Goal: Transaction & Acquisition: Obtain resource

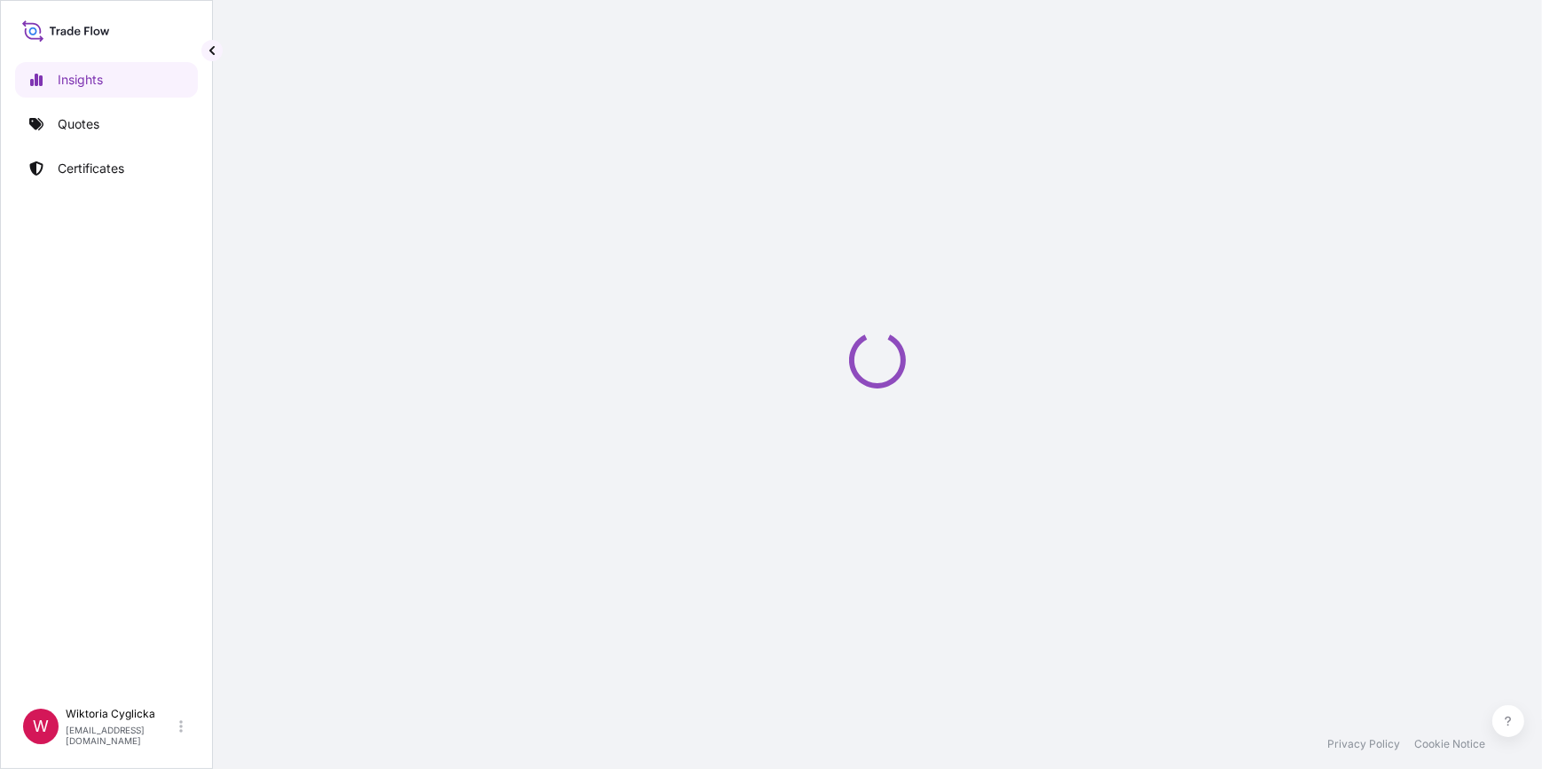
select select "2025"
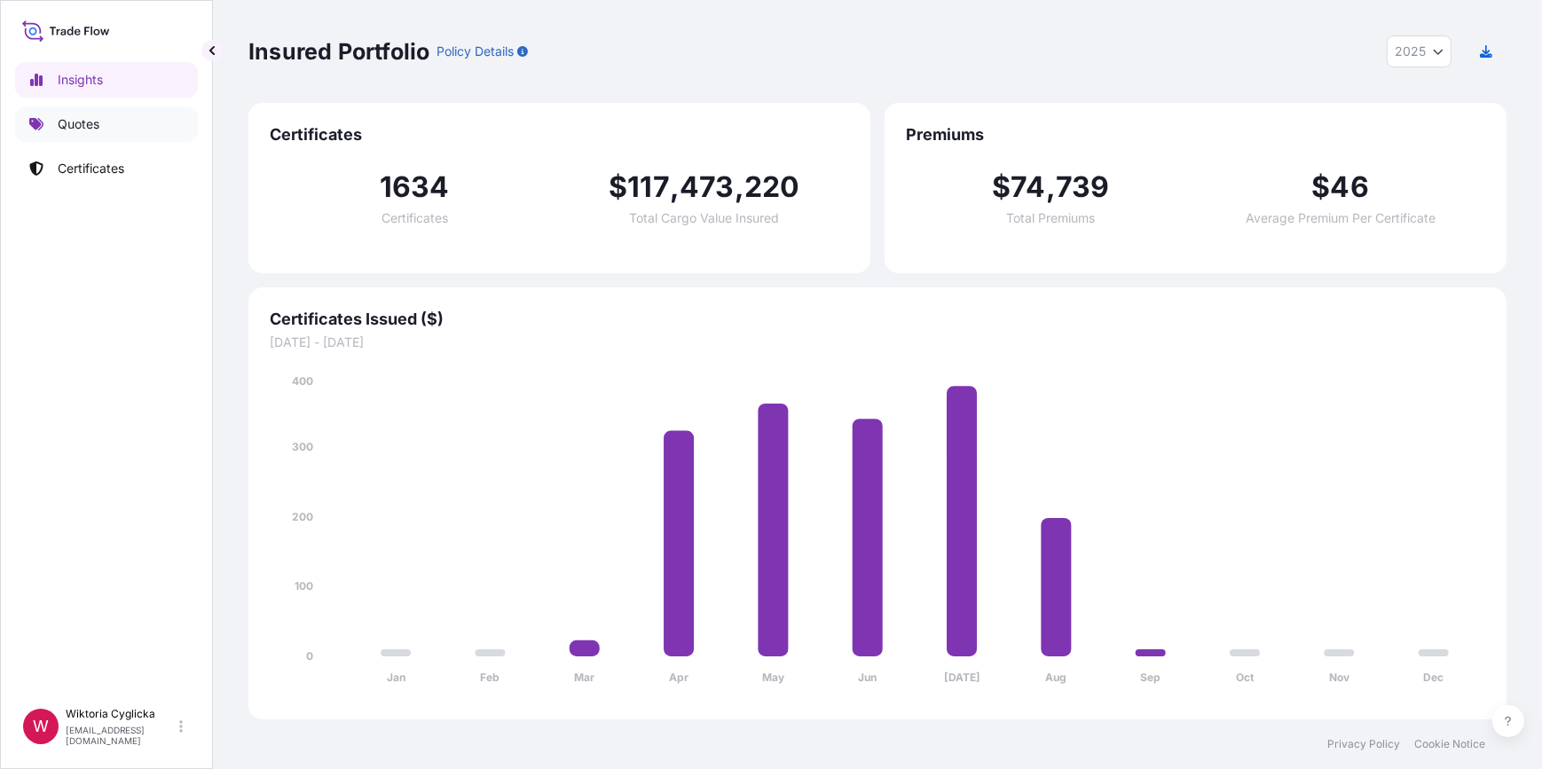
click at [61, 135] on link "Quotes" at bounding box center [106, 123] width 183 height 35
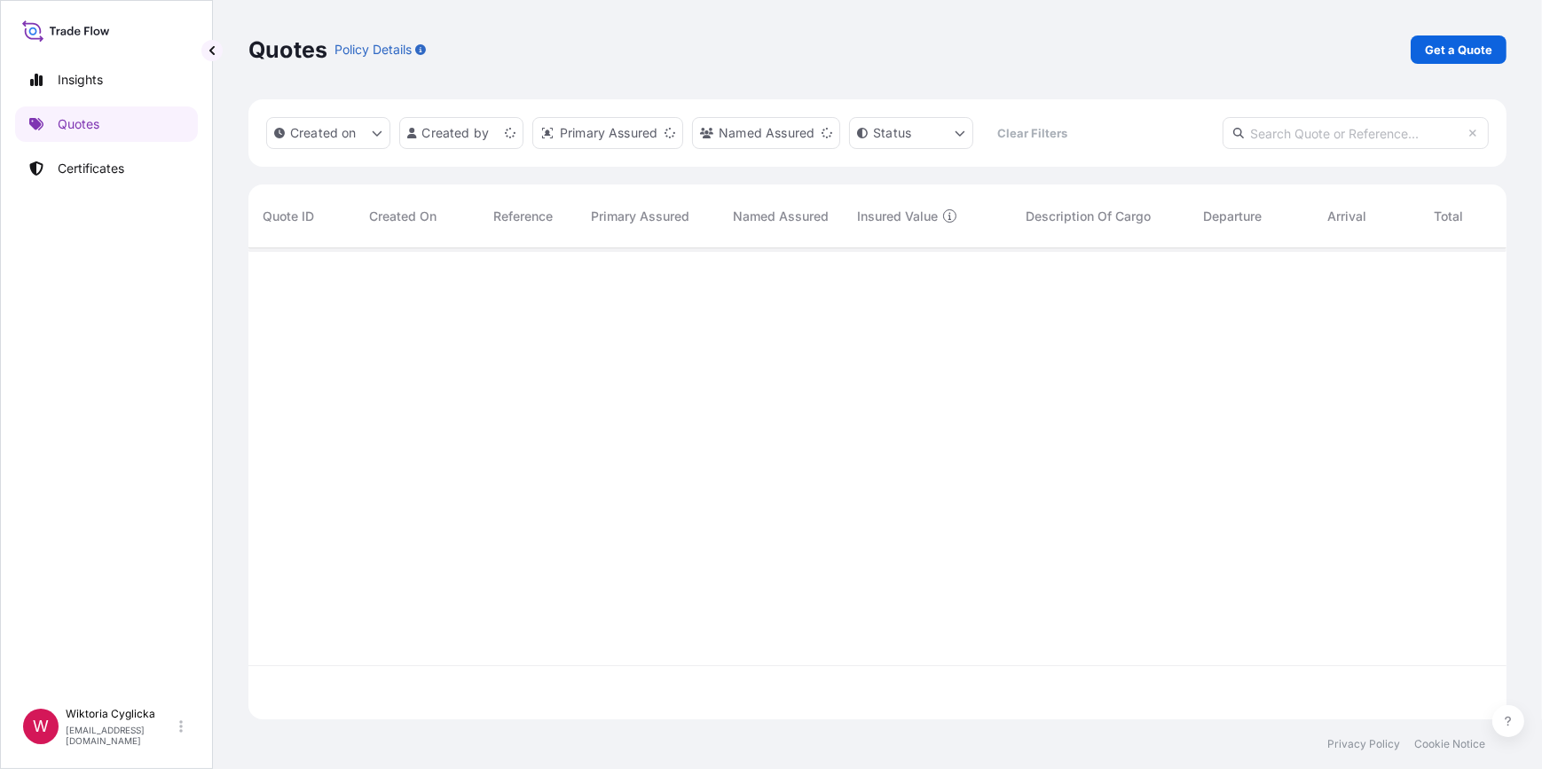
scroll to position [469, 1246]
click at [1310, 148] on input "text" at bounding box center [1356, 133] width 266 height 32
click at [1469, 52] on p "Get a Quote" at bounding box center [1458, 50] width 67 height 18
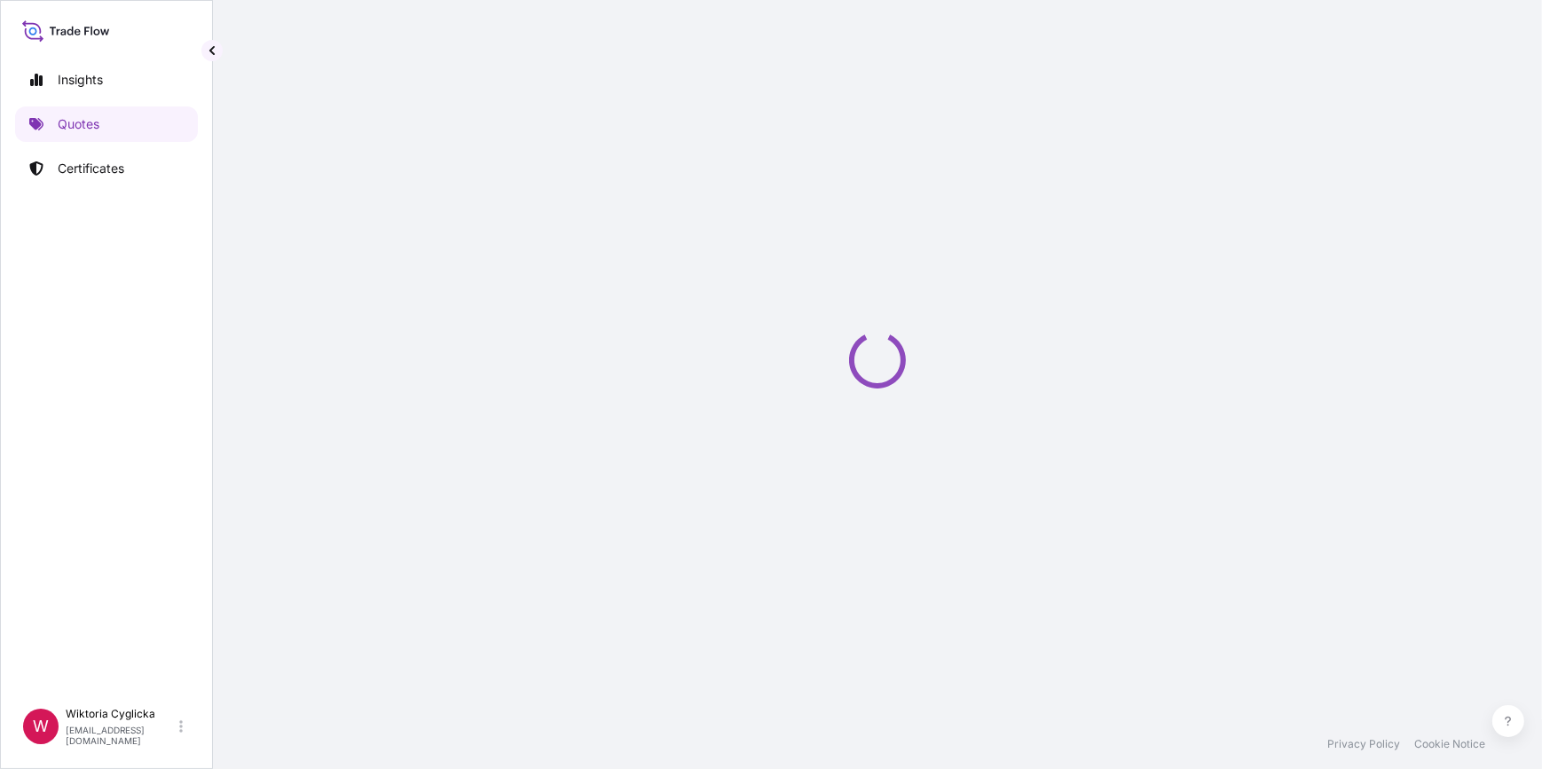
select select "Sea"
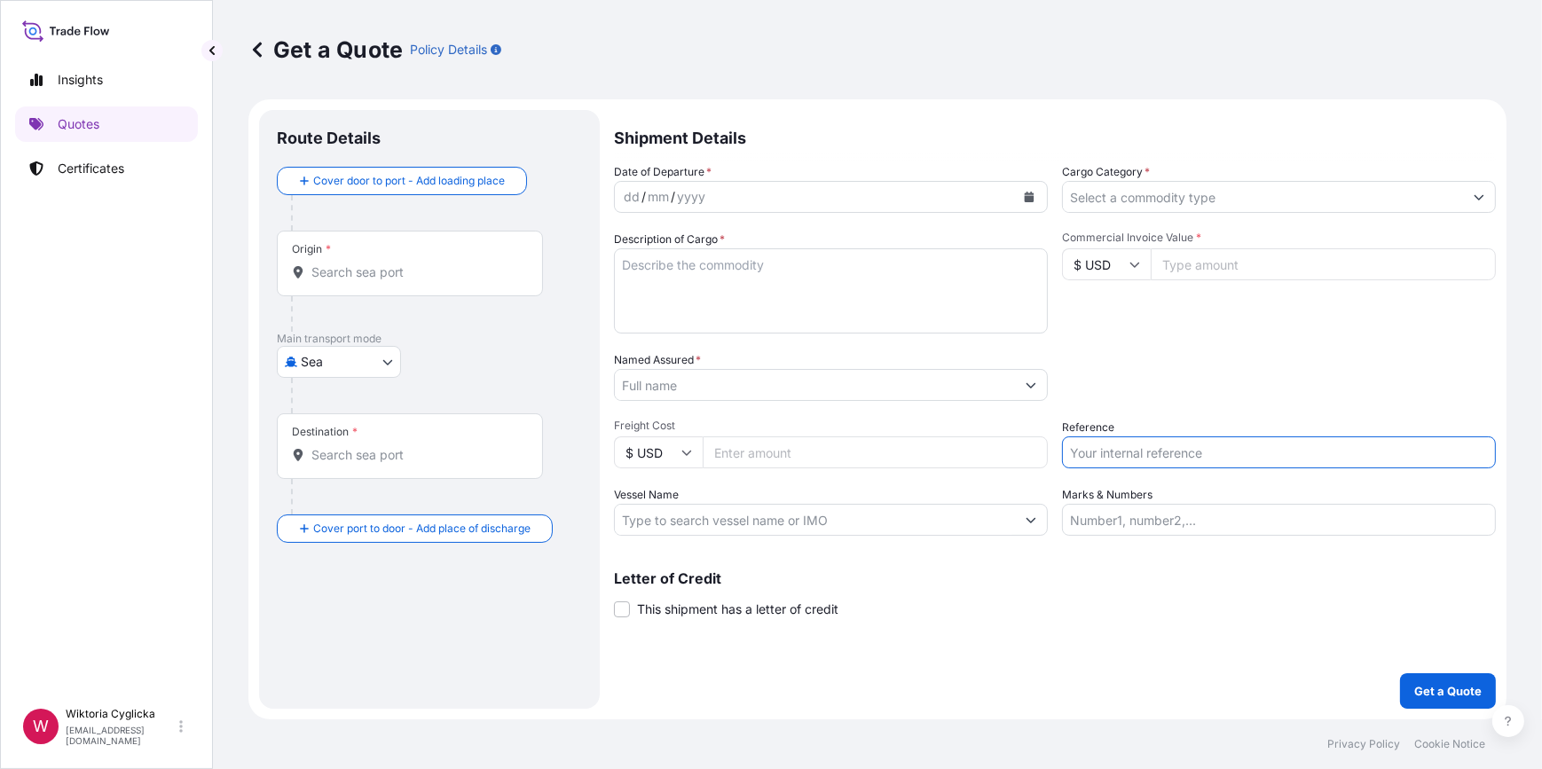
click at [1143, 442] on input "Reference" at bounding box center [1279, 453] width 434 height 32
paste input "S02030588"
click at [1145, 405] on div "Date of Departure * dd / mm / yyyy Cargo Category * Description of Cargo * Comm…" at bounding box center [1055, 349] width 882 height 373
click at [1174, 456] on input "S02030588" at bounding box center [1279, 453] width 434 height 32
type input "S02030588"
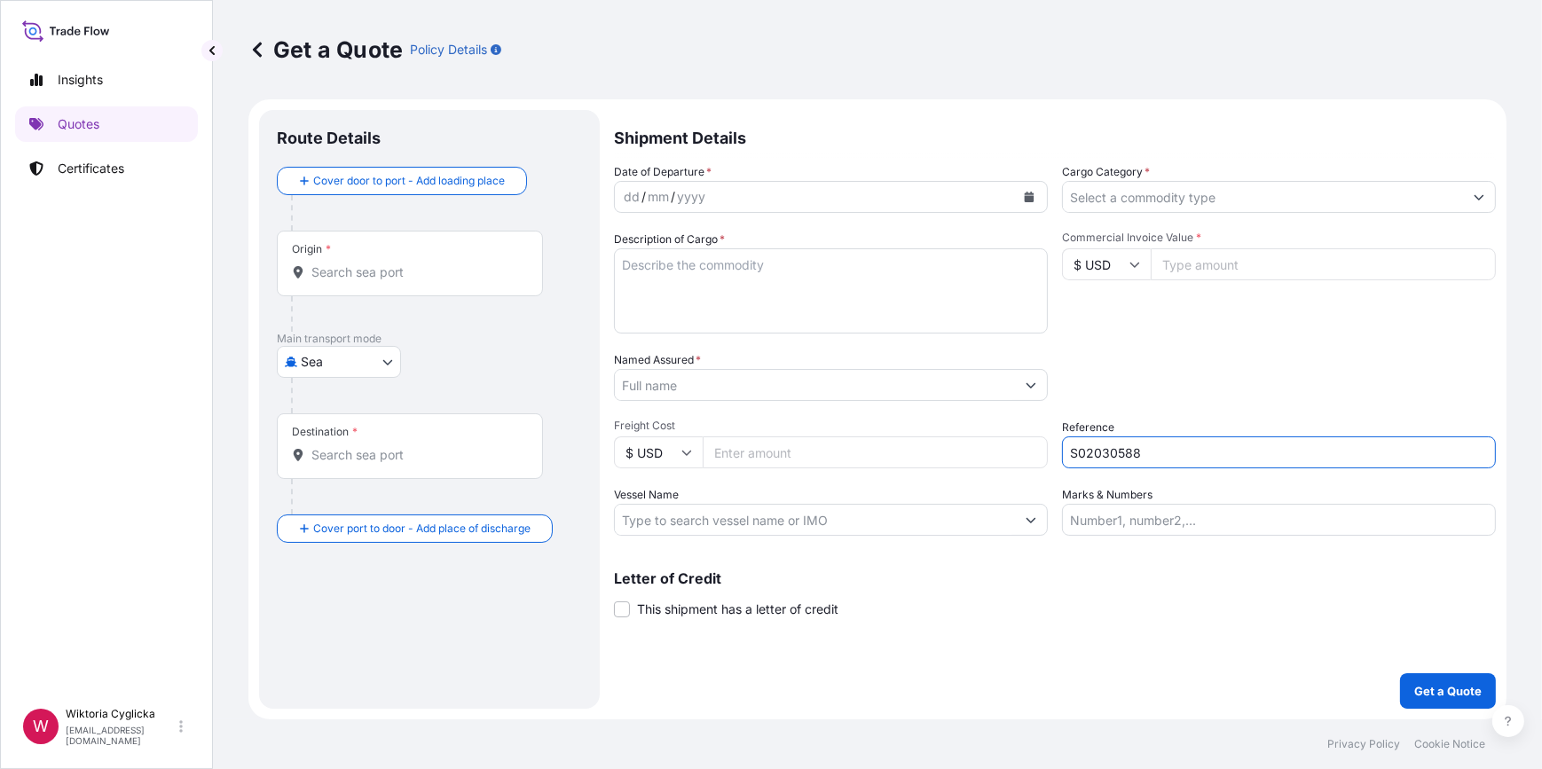
click at [1172, 383] on div "Packing Category Type to search a container mode Please select a primary mode o…" at bounding box center [1279, 376] width 434 height 50
click at [1227, 261] on input "Commercial Invoice Value *" at bounding box center [1323, 264] width 345 height 32
click at [1126, 206] on input "Cargo Category *" at bounding box center [1263, 197] width 400 height 32
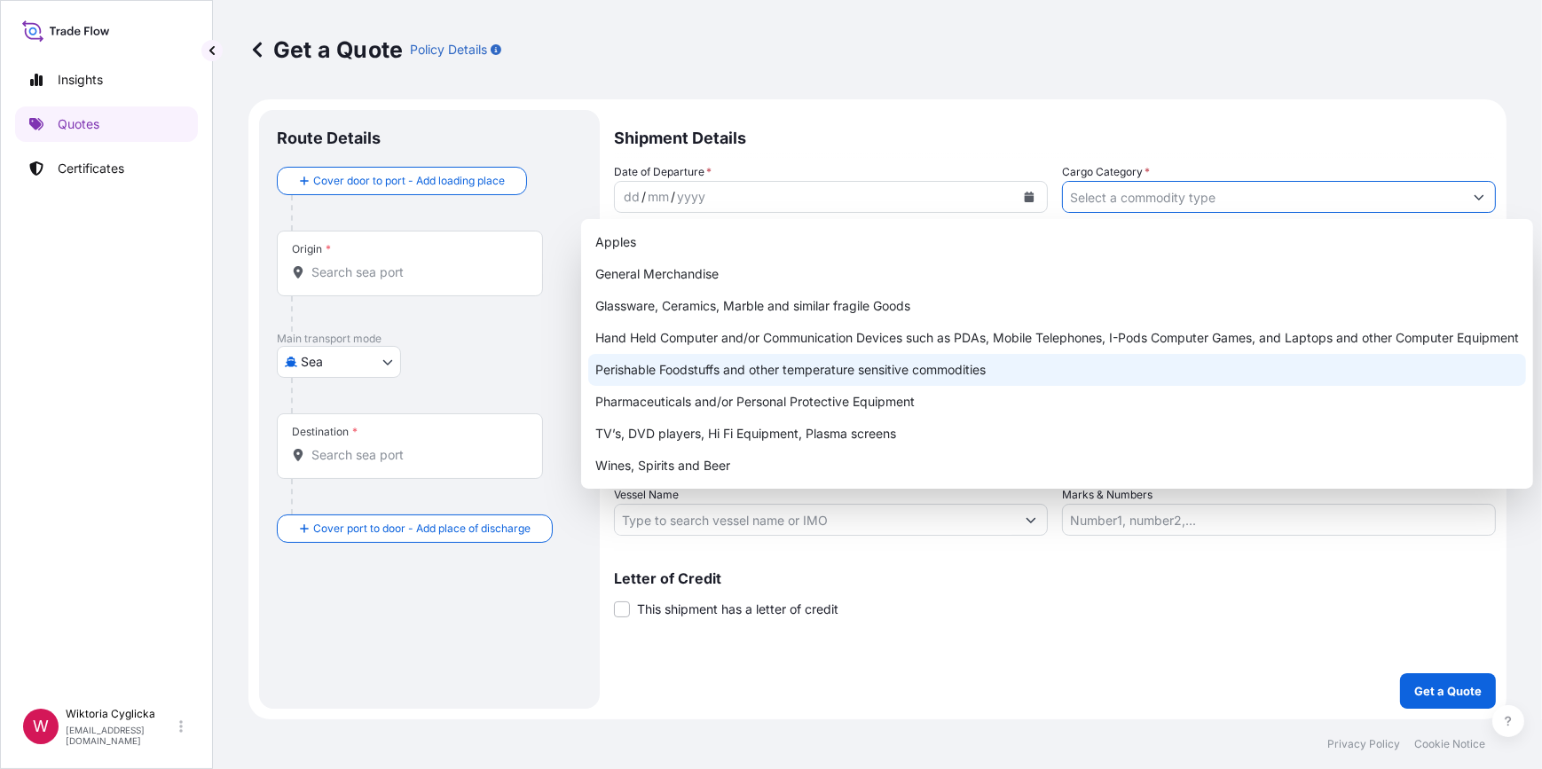
click at [747, 367] on div "Perishable Foodstuffs and other temperature sensitive commodities" at bounding box center [1057, 370] width 938 height 32
type input "Perishable Foodstuffs and other temperature sensitive commodities"
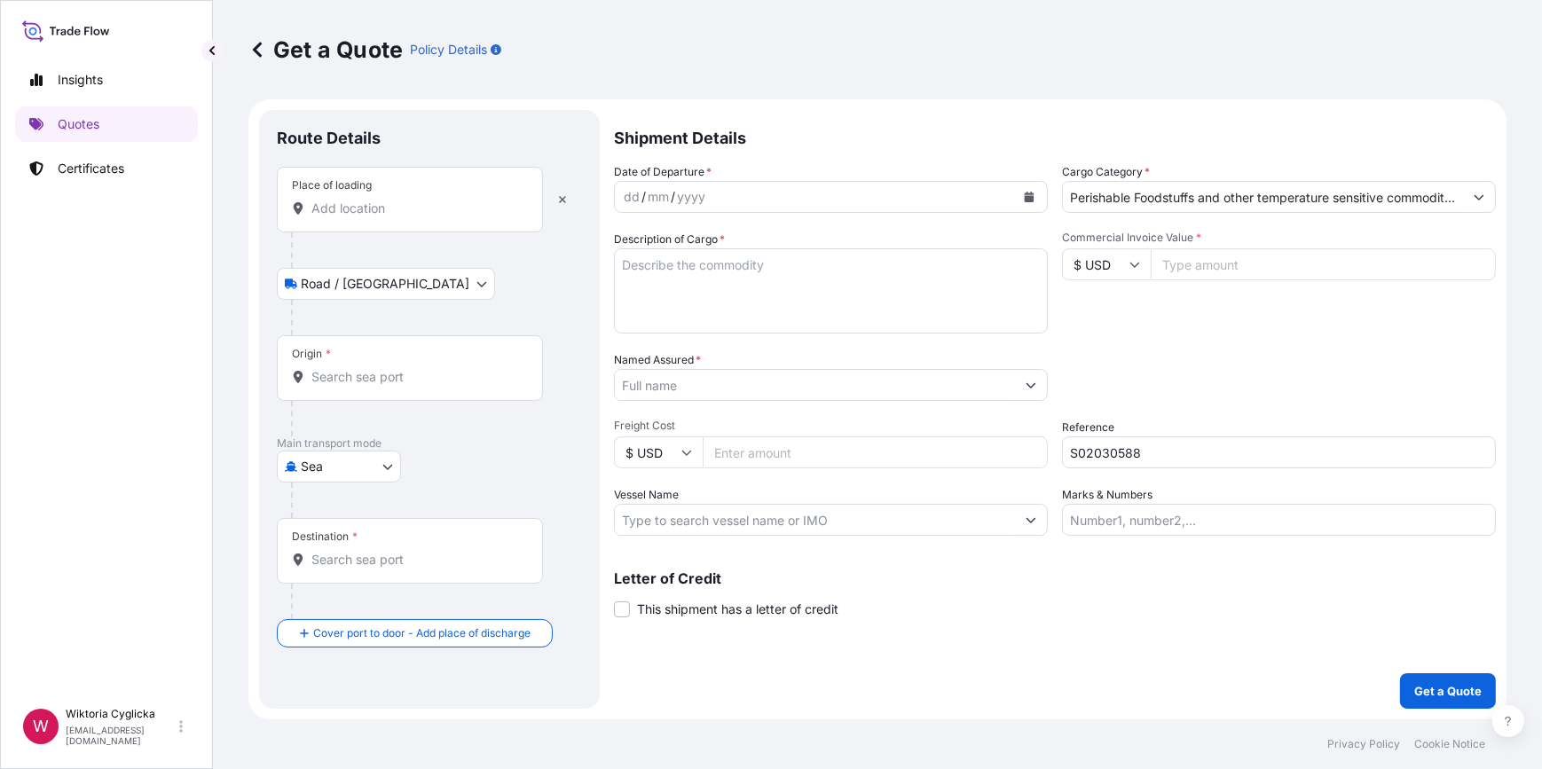
click at [1029, 200] on icon "Calendar" at bounding box center [1030, 197] width 10 height 11
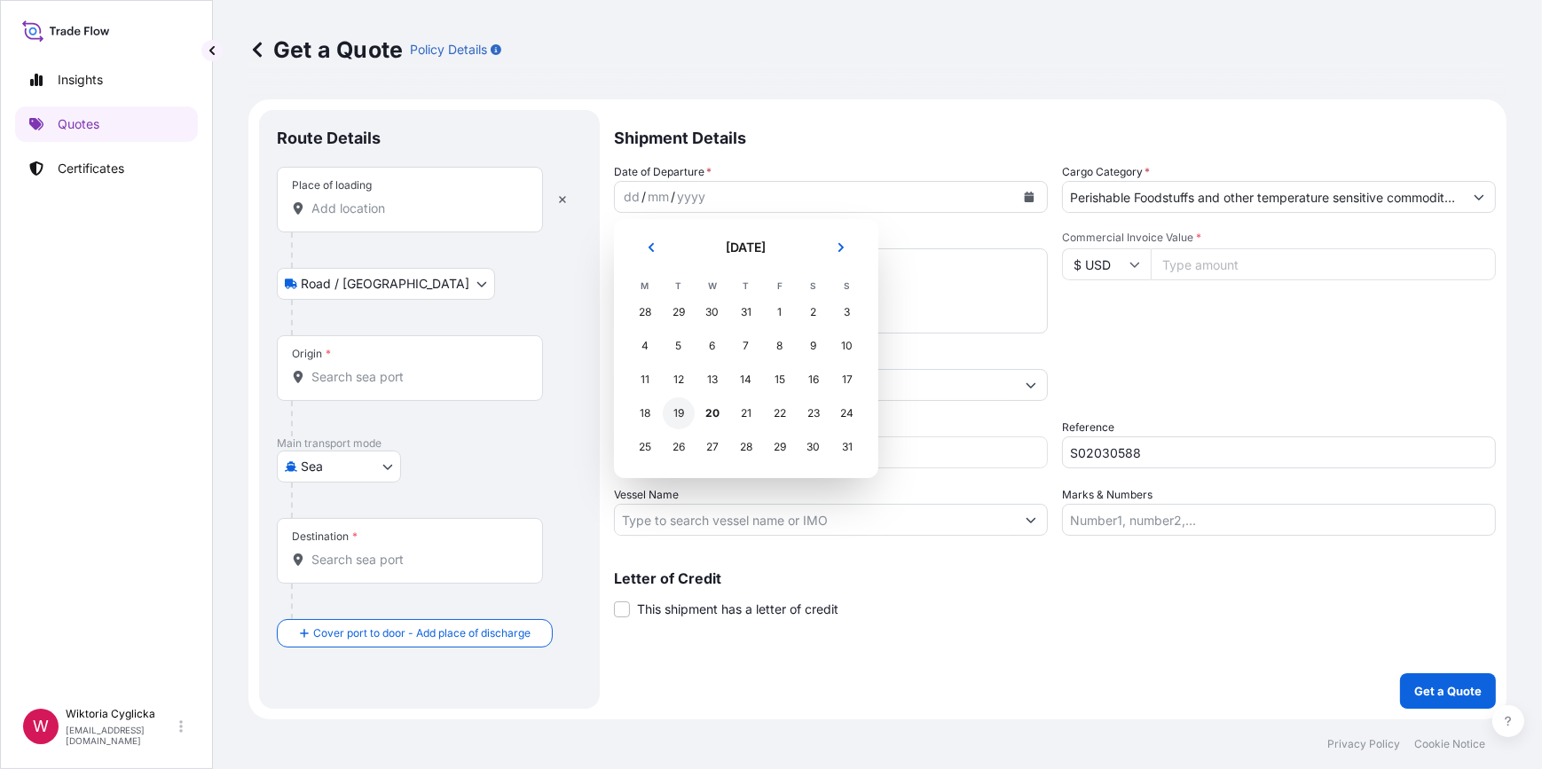
click at [680, 414] on div "19" at bounding box center [679, 414] width 32 height 32
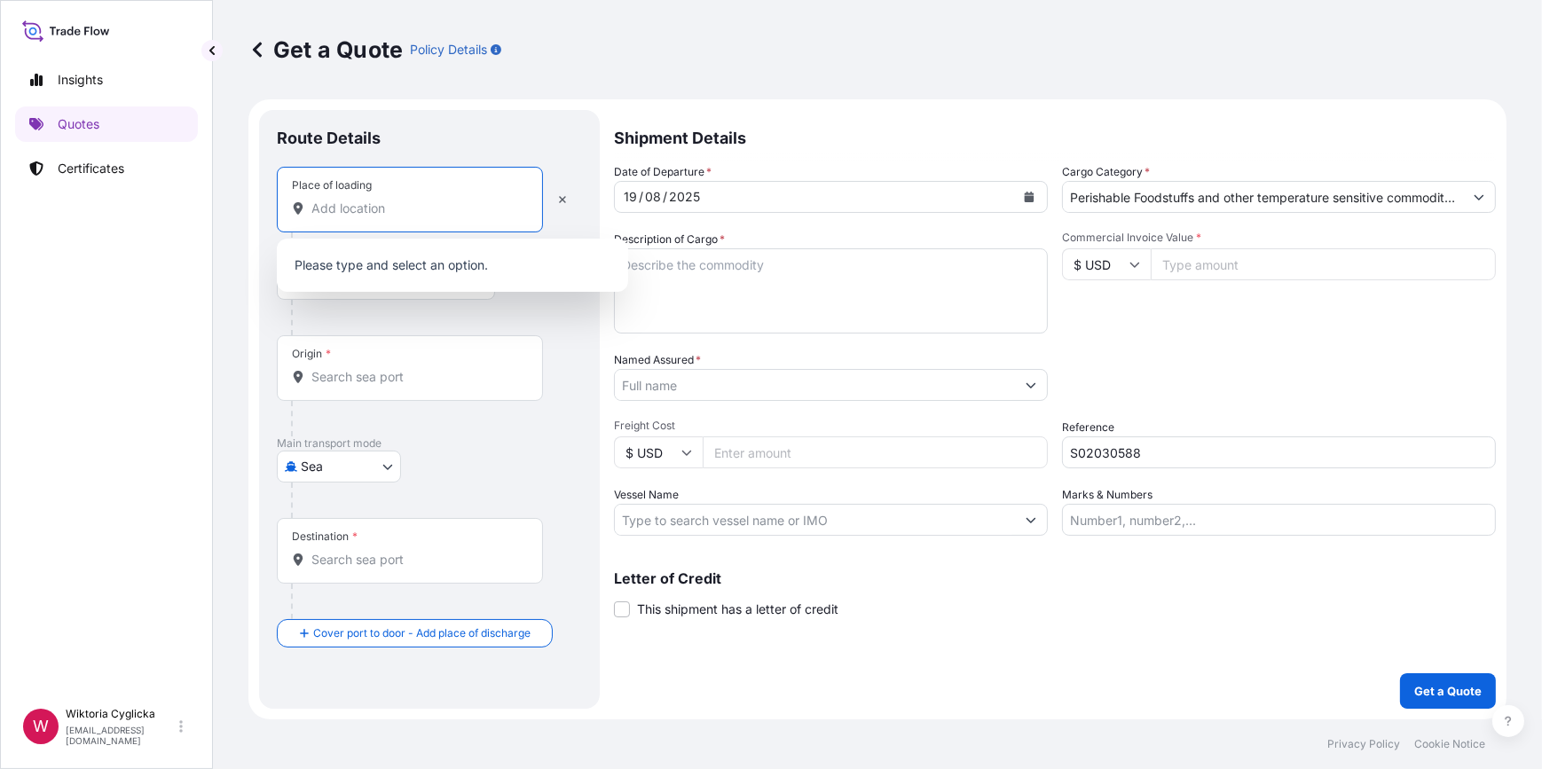
click at [364, 213] on input "Place of loading" at bounding box center [415, 209] width 209 height 18
paste input "GORA KALWARIA"
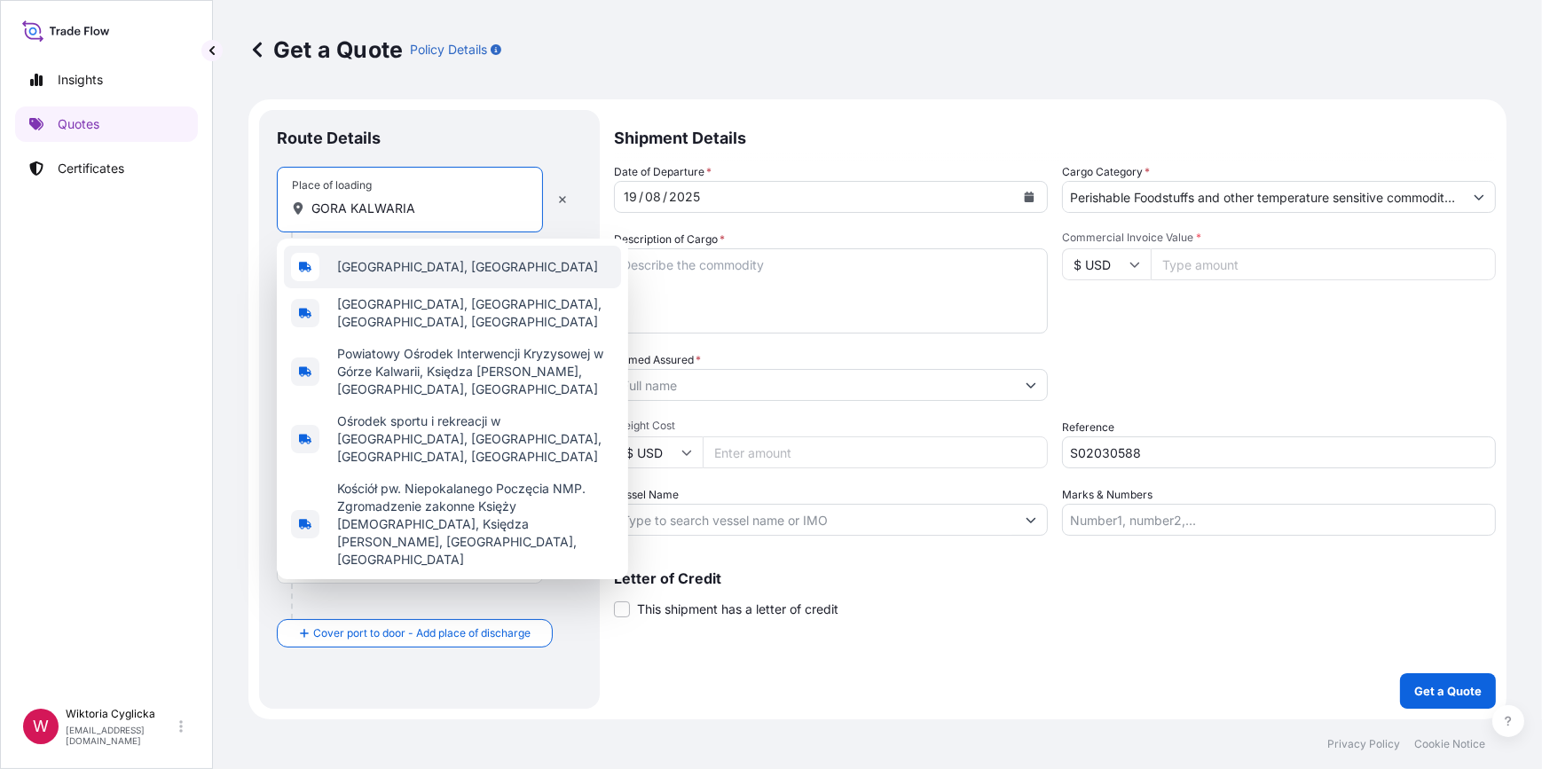
click at [368, 264] on span "Góra Kalwaria, Poland" at bounding box center [467, 267] width 261 height 18
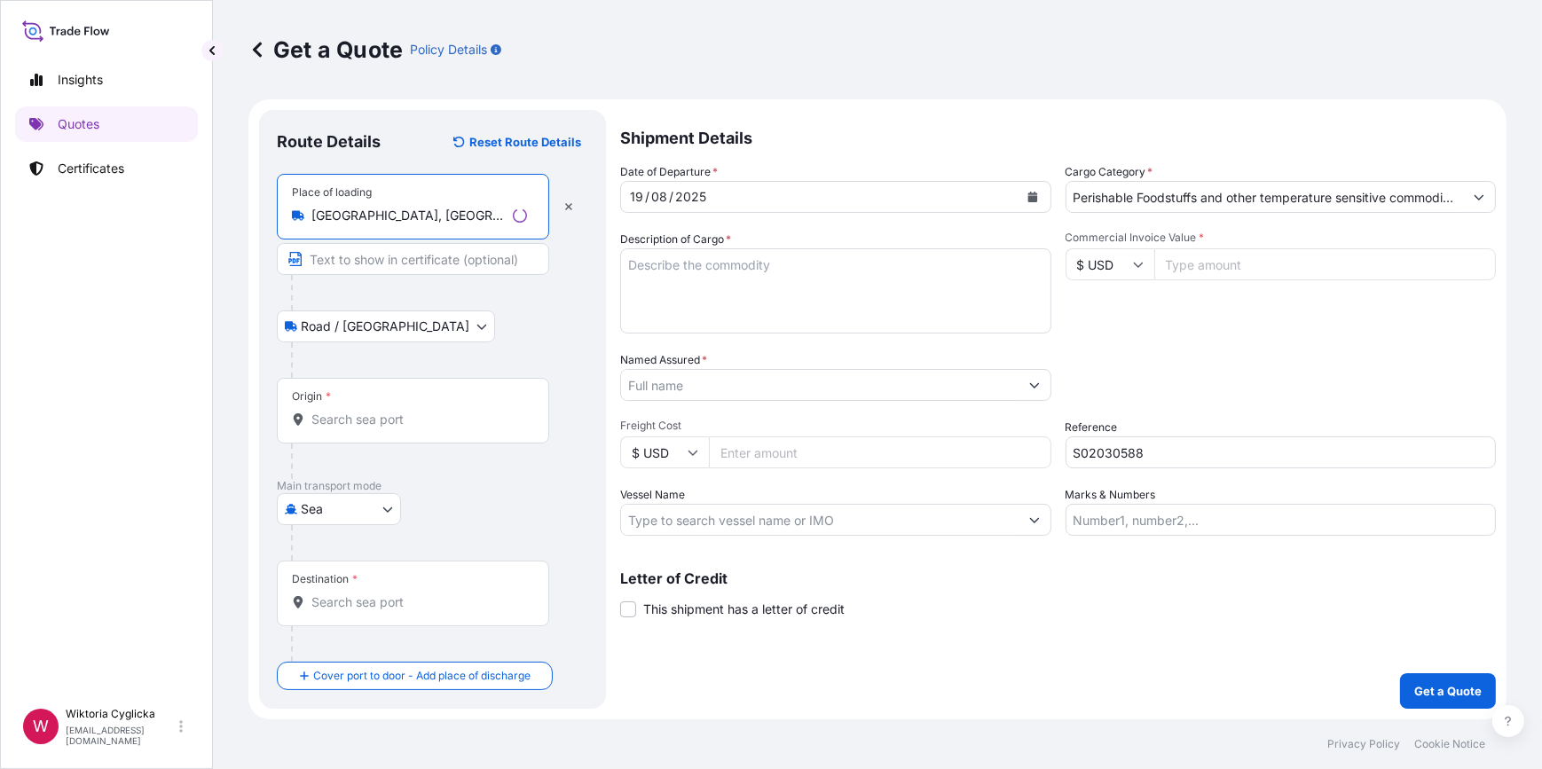
type input "Góra Kalwaria, Poland"
click at [346, 407] on div "Origin *" at bounding box center [413, 411] width 272 height 66
click at [346, 411] on input "Origin *" at bounding box center [419, 420] width 216 height 18
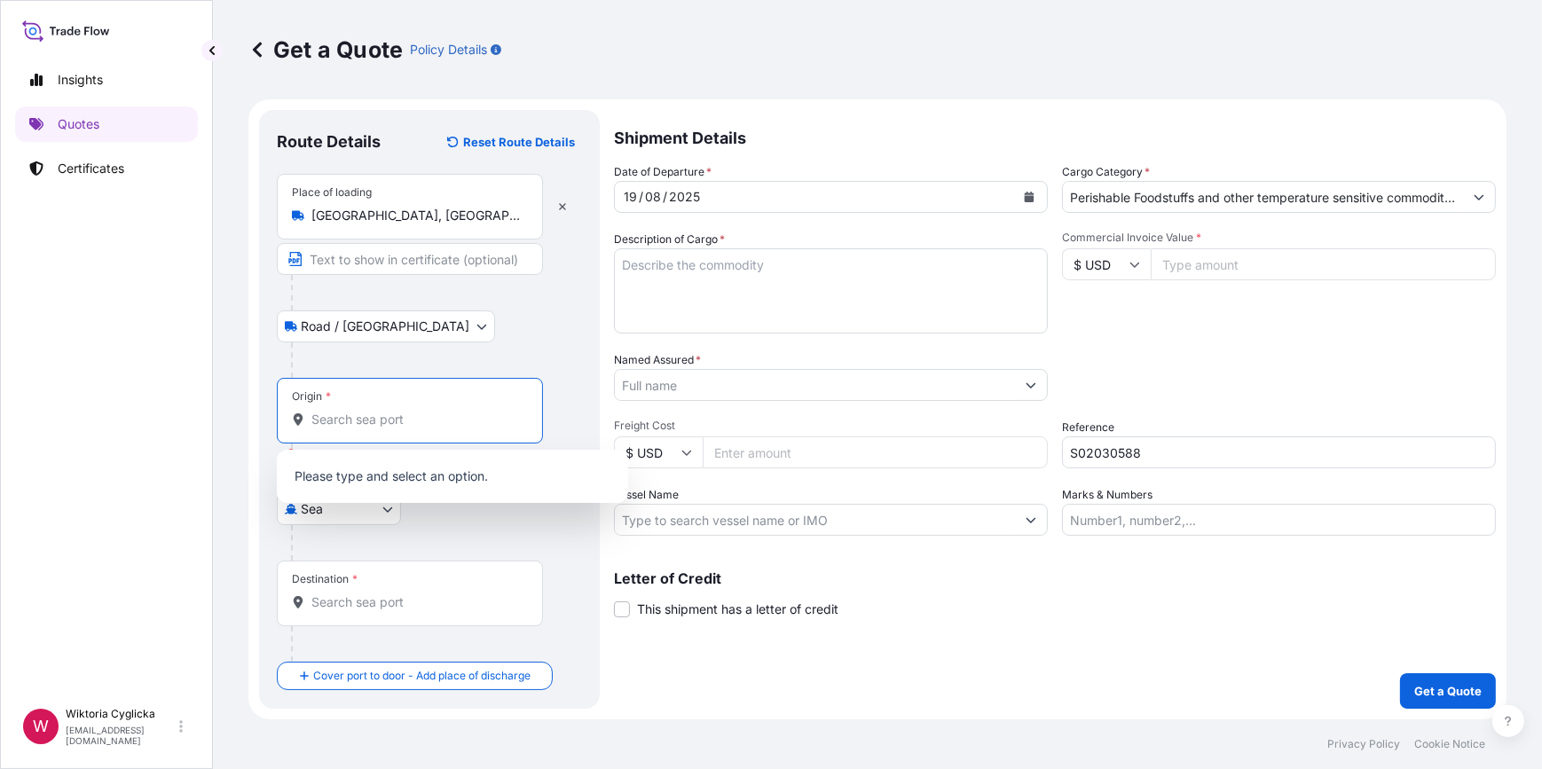
drag, startPoint x: 396, startPoint y: 449, endPoint x: 383, endPoint y: 441, distance: 14.8
click at [393, 447] on body "0 options available. Insights Quotes Certificates W Wiktoria Cyglicka wiktoria.…" at bounding box center [771, 384] width 1542 height 769
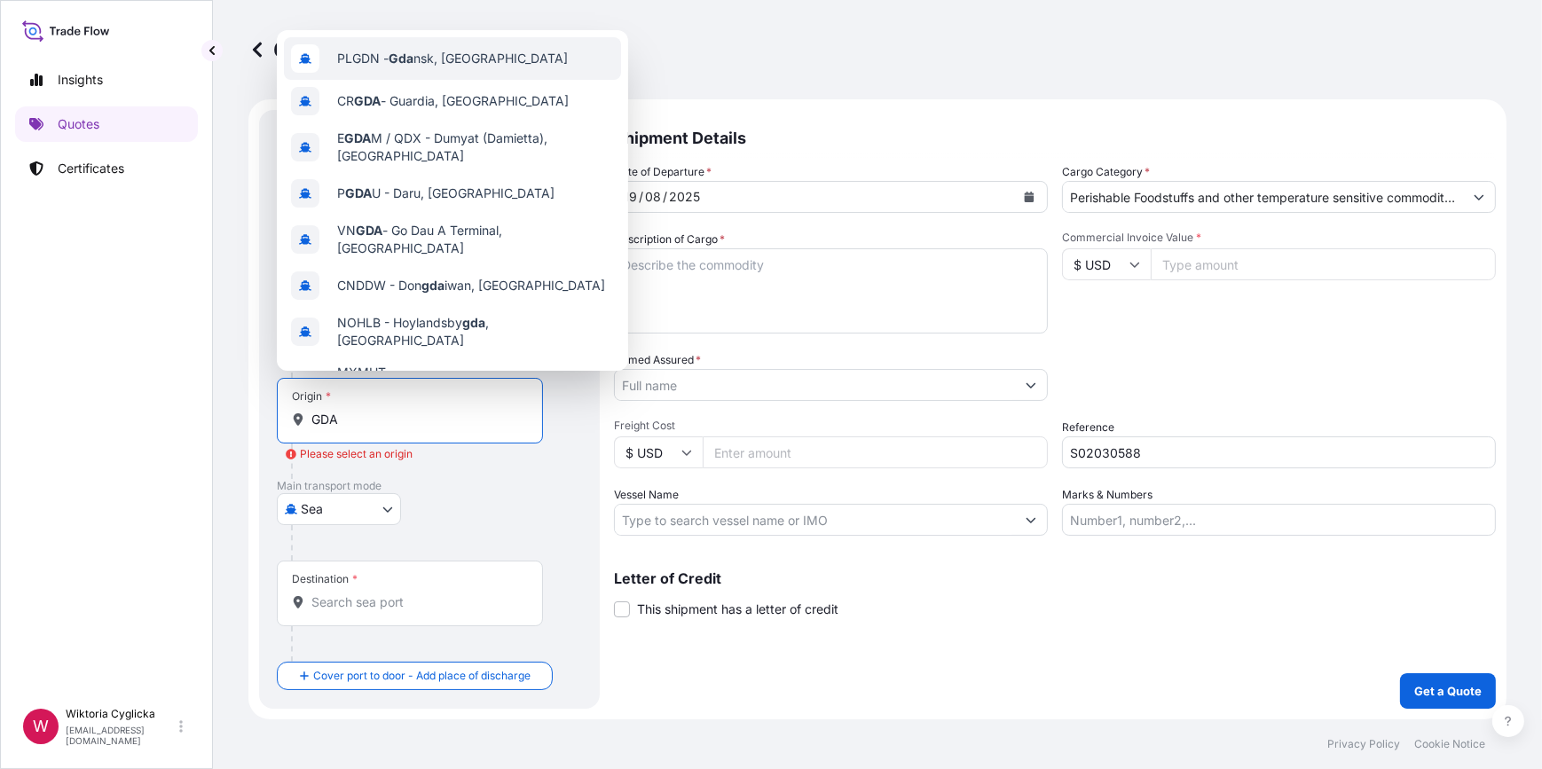
click at [458, 62] on span "PLGDN - Gda nsk, Poland" at bounding box center [452, 59] width 231 height 18
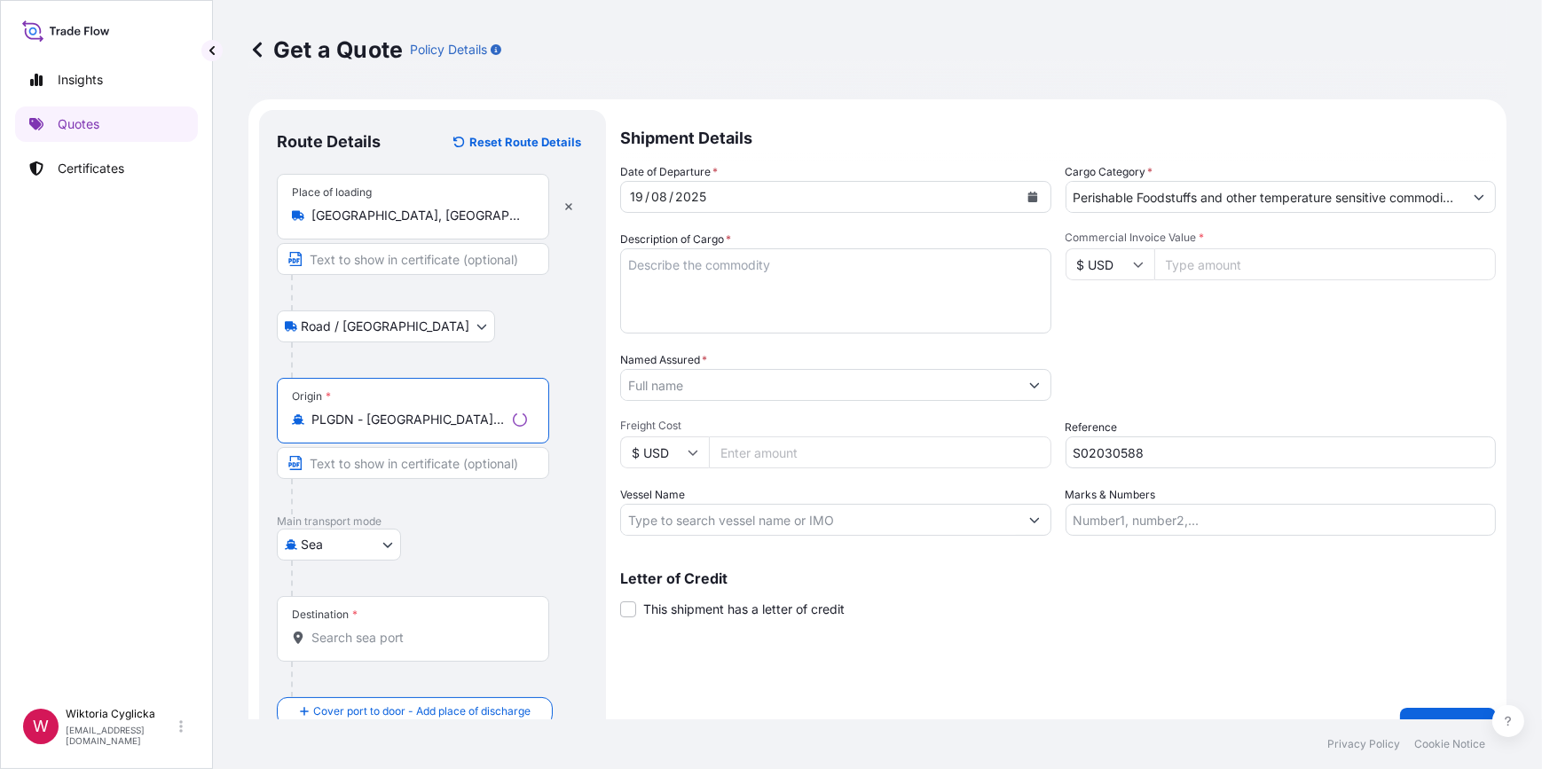
type input "PLGDN - Gdansk, Poland"
click at [367, 621] on div "Destination *" at bounding box center [413, 629] width 272 height 66
click at [367, 629] on input "Destination *" at bounding box center [419, 638] width 216 height 18
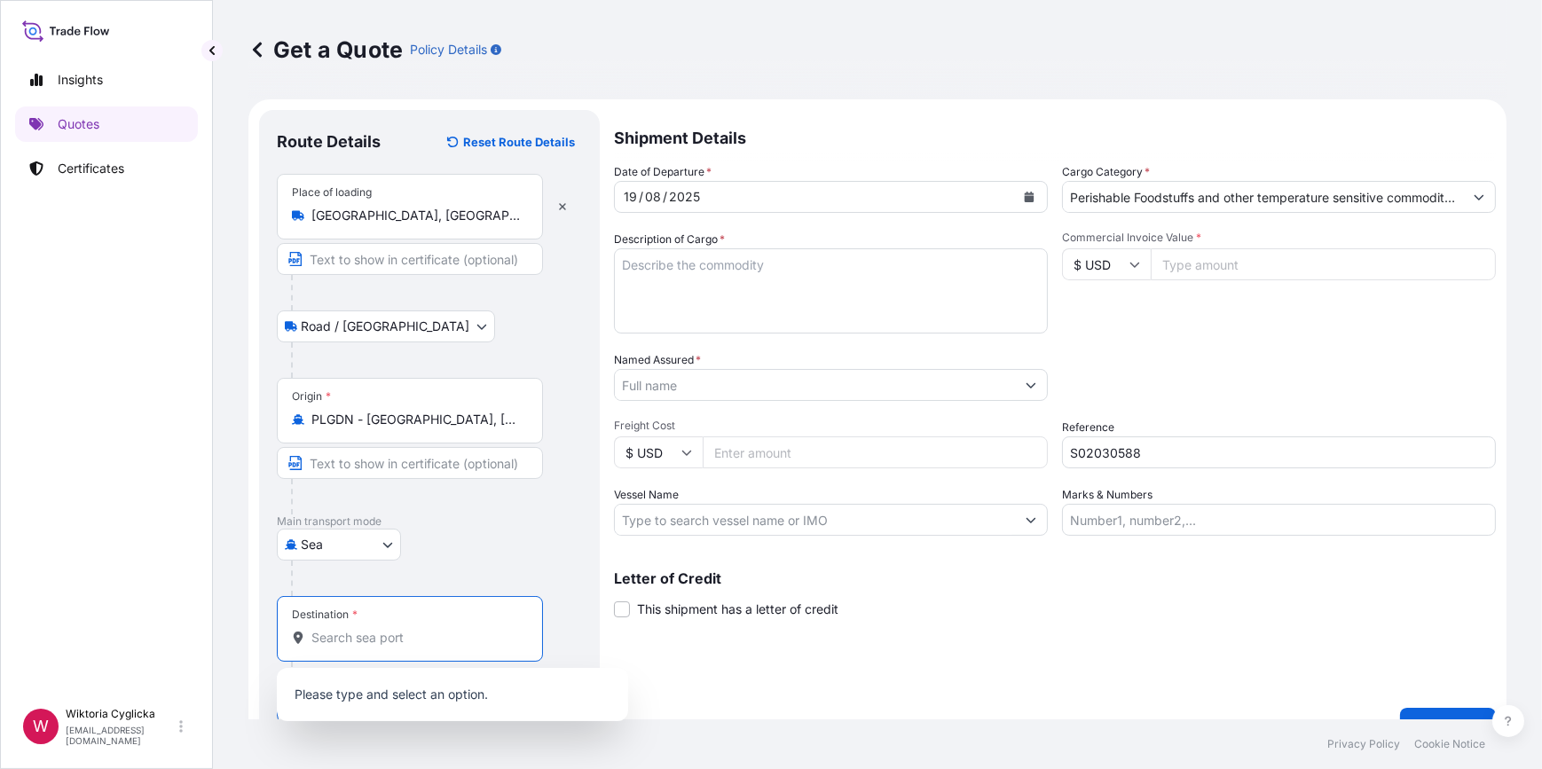
paste input "KAOHSIUNG"
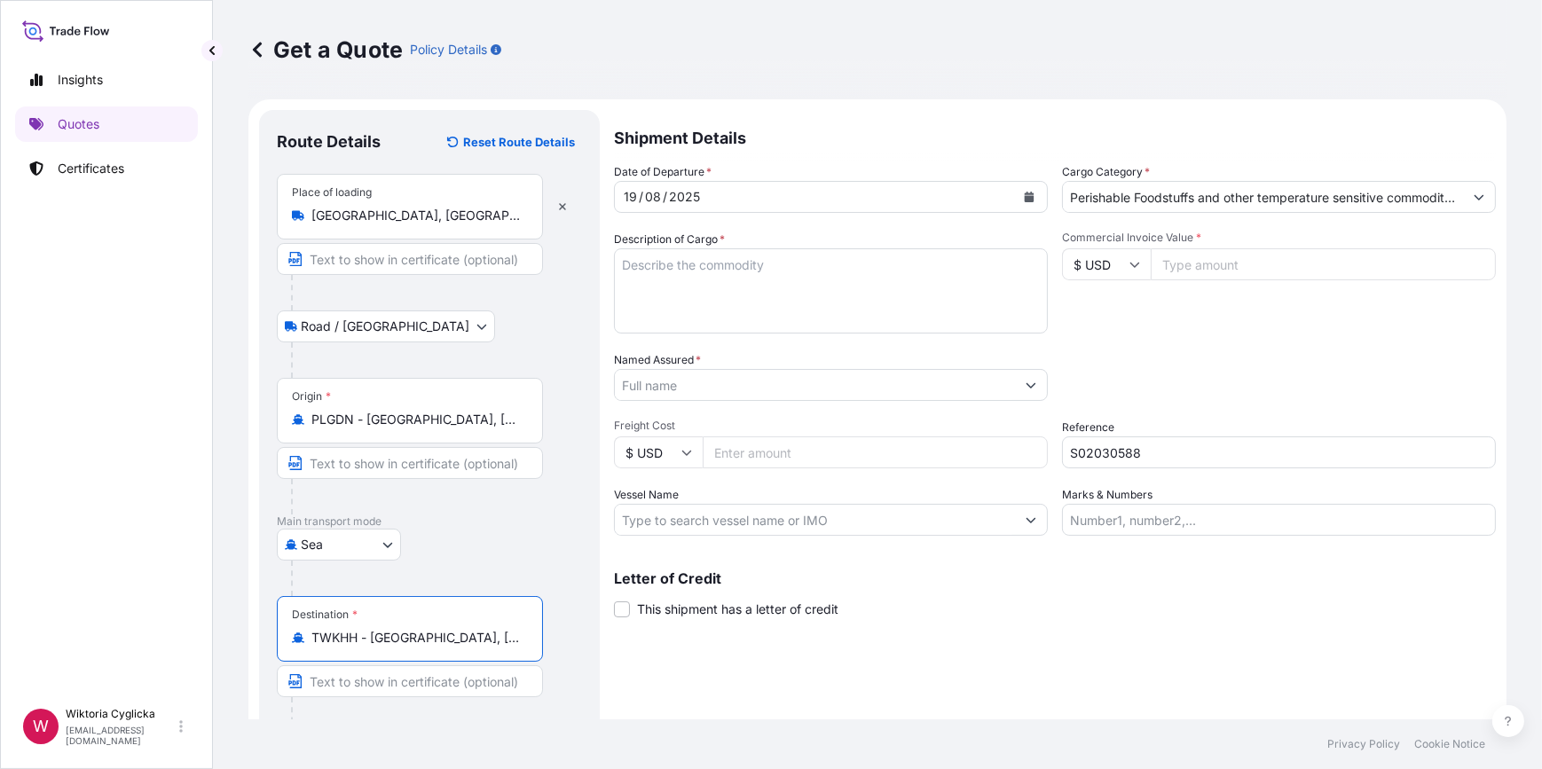
type input "TWKHH - Kaohsiung, Taiwan"
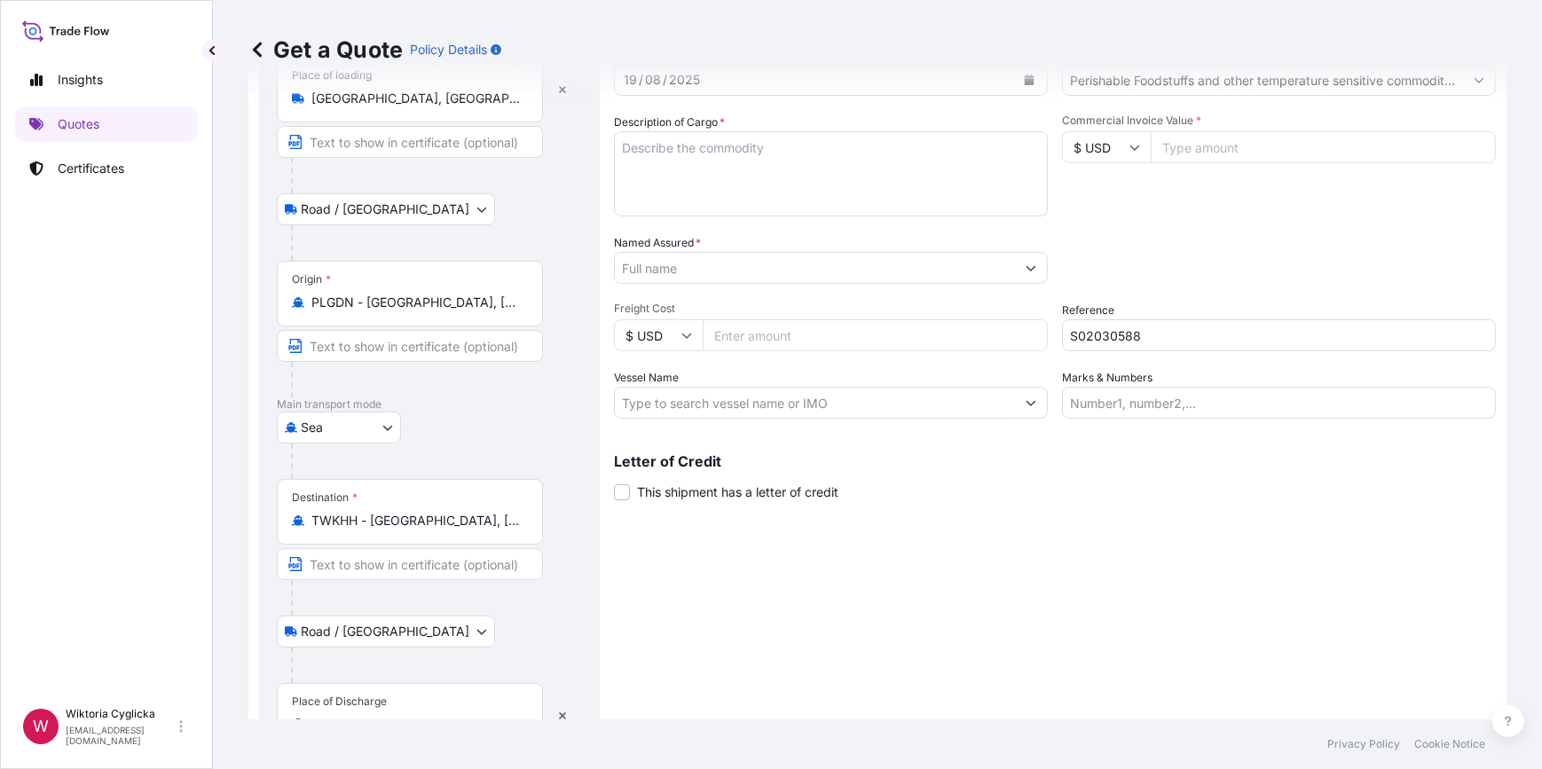
scroll to position [174, 0]
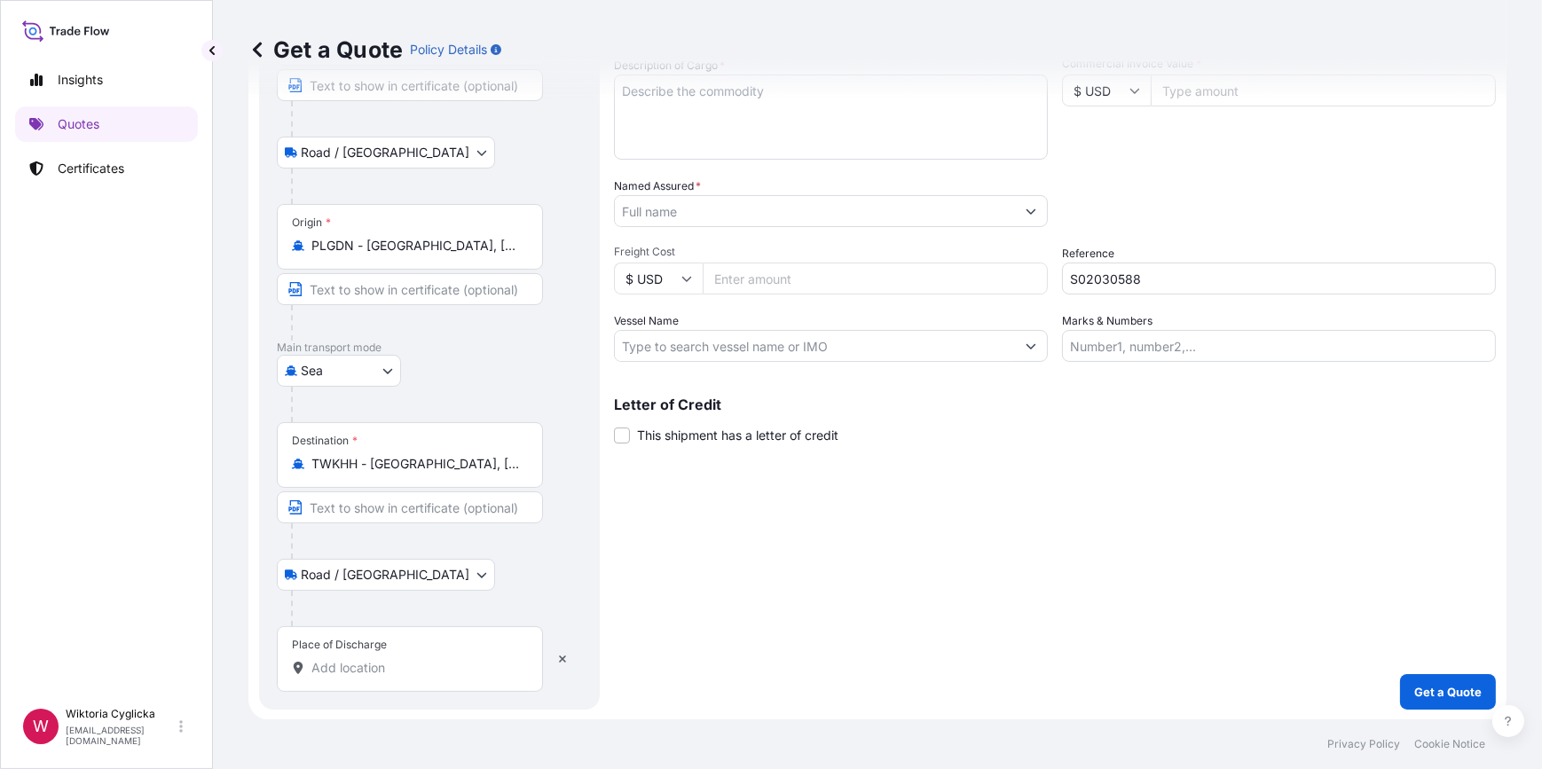
click at [375, 666] on input "Place of Discharge" at bounding box center [415, 668] width 209 height 18
paste input "KEELUNG, TAIWAN"
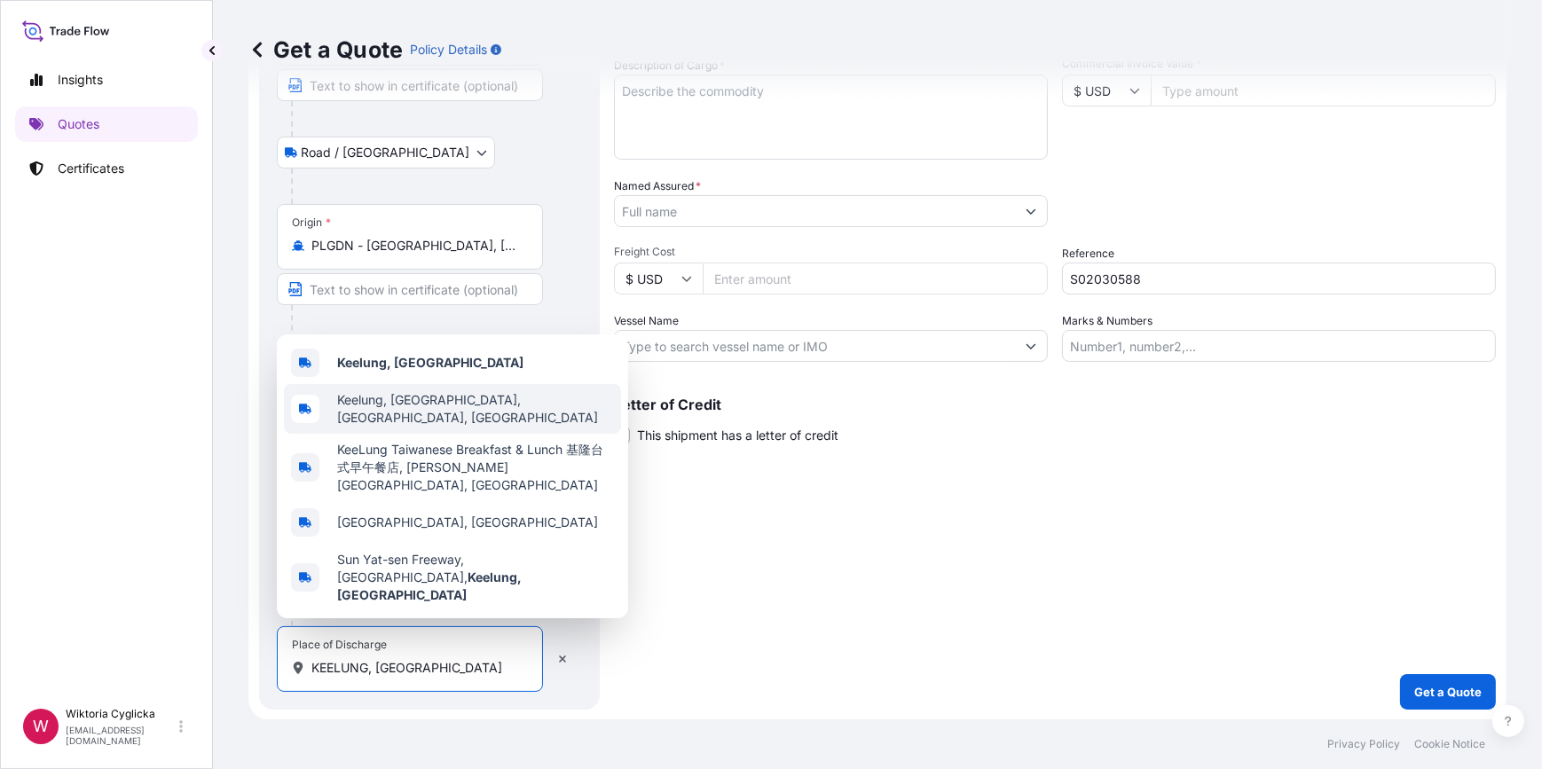
click at [424, 370] on b "Keelung, Taiwan" at bounding box center [430, 362] width 186 height 15
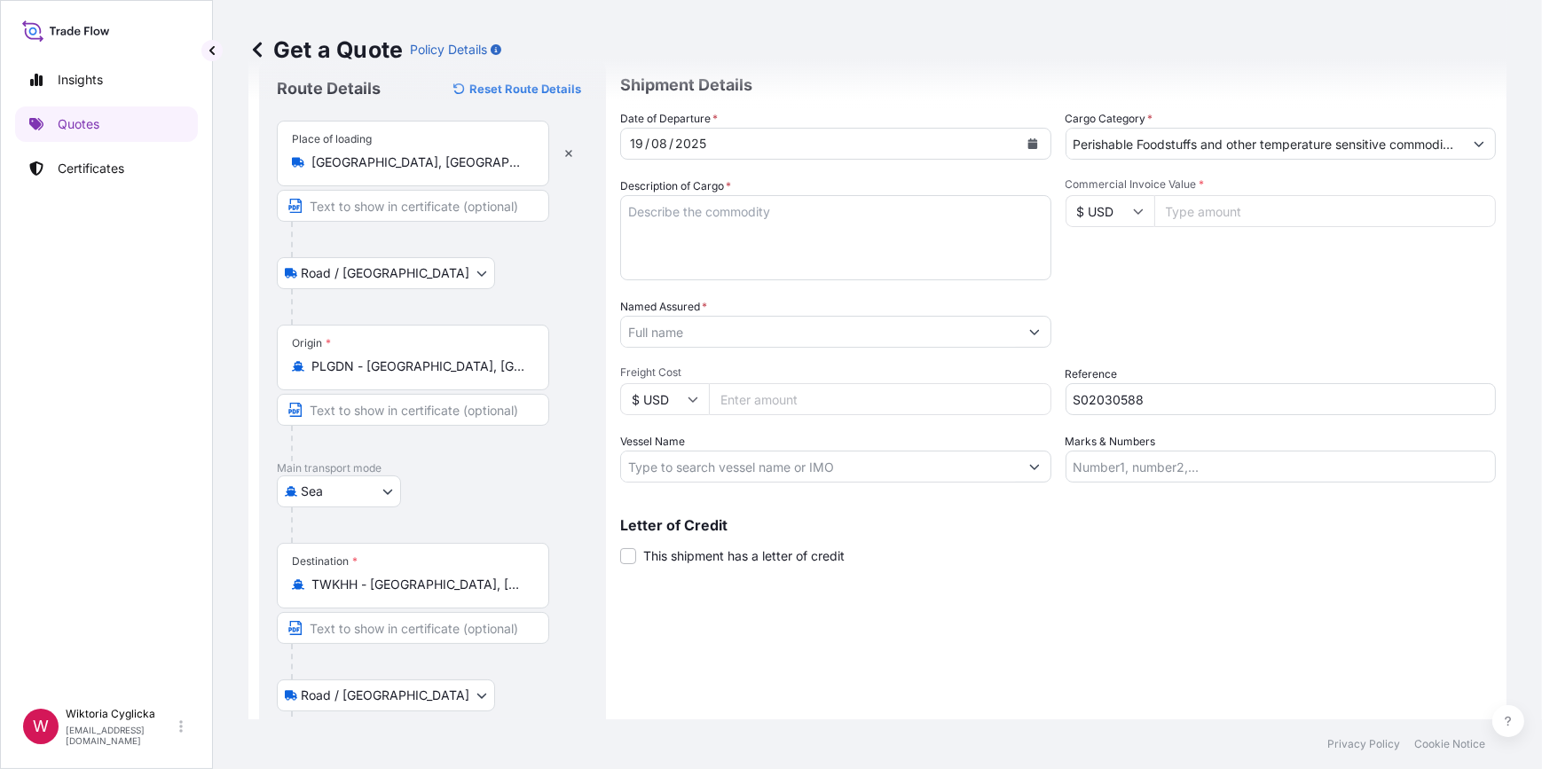
scroll to position [0, 0]
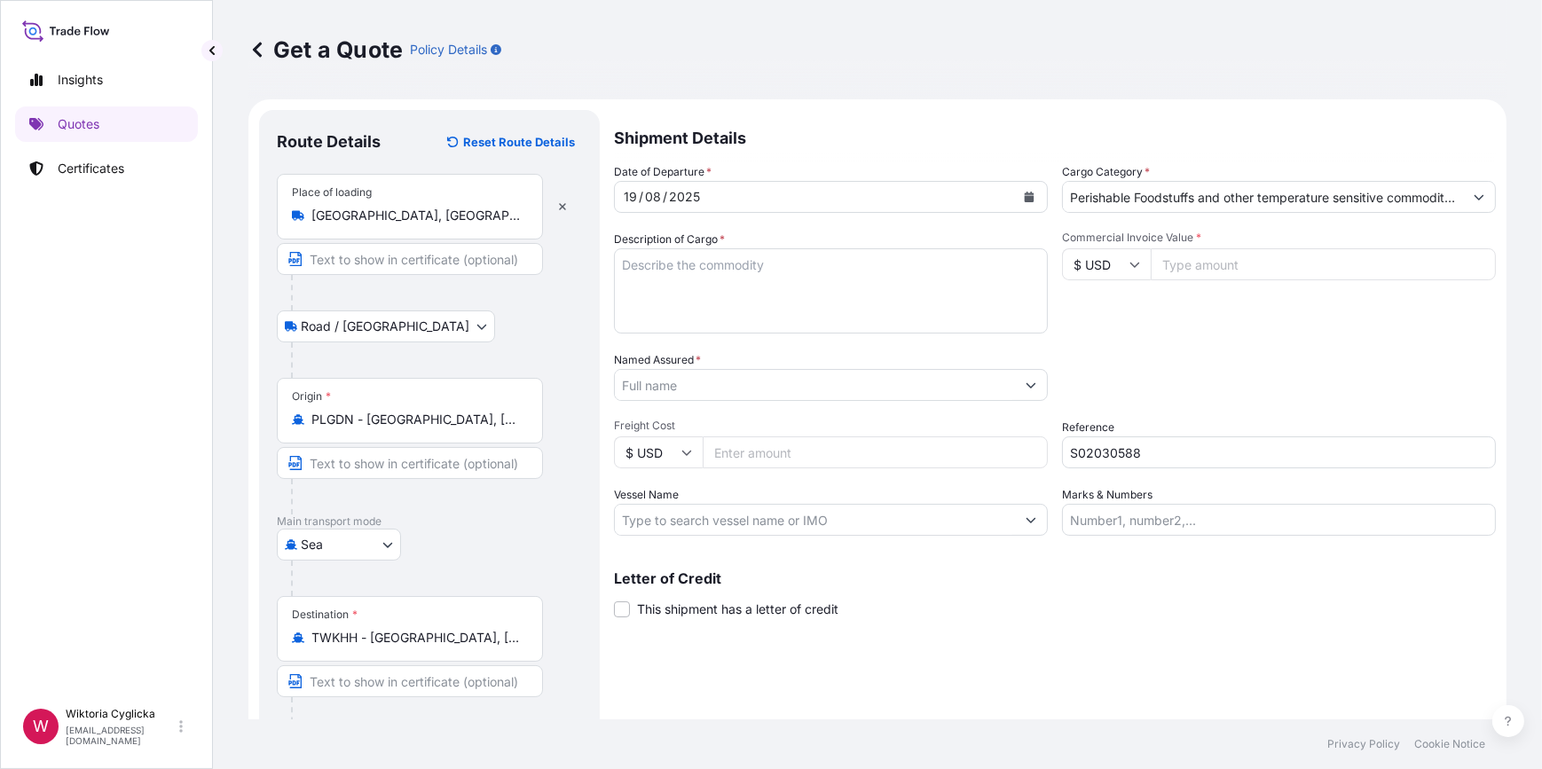
type input "Keelung, Taiwan"
click at [798, 309] on textarea "Description of Cargo *" at bounding box center [831, 290] width 434 height 85
click at [753, 374] on input "Named Assured *" at bounding box center [815, 385] width 400 height 32
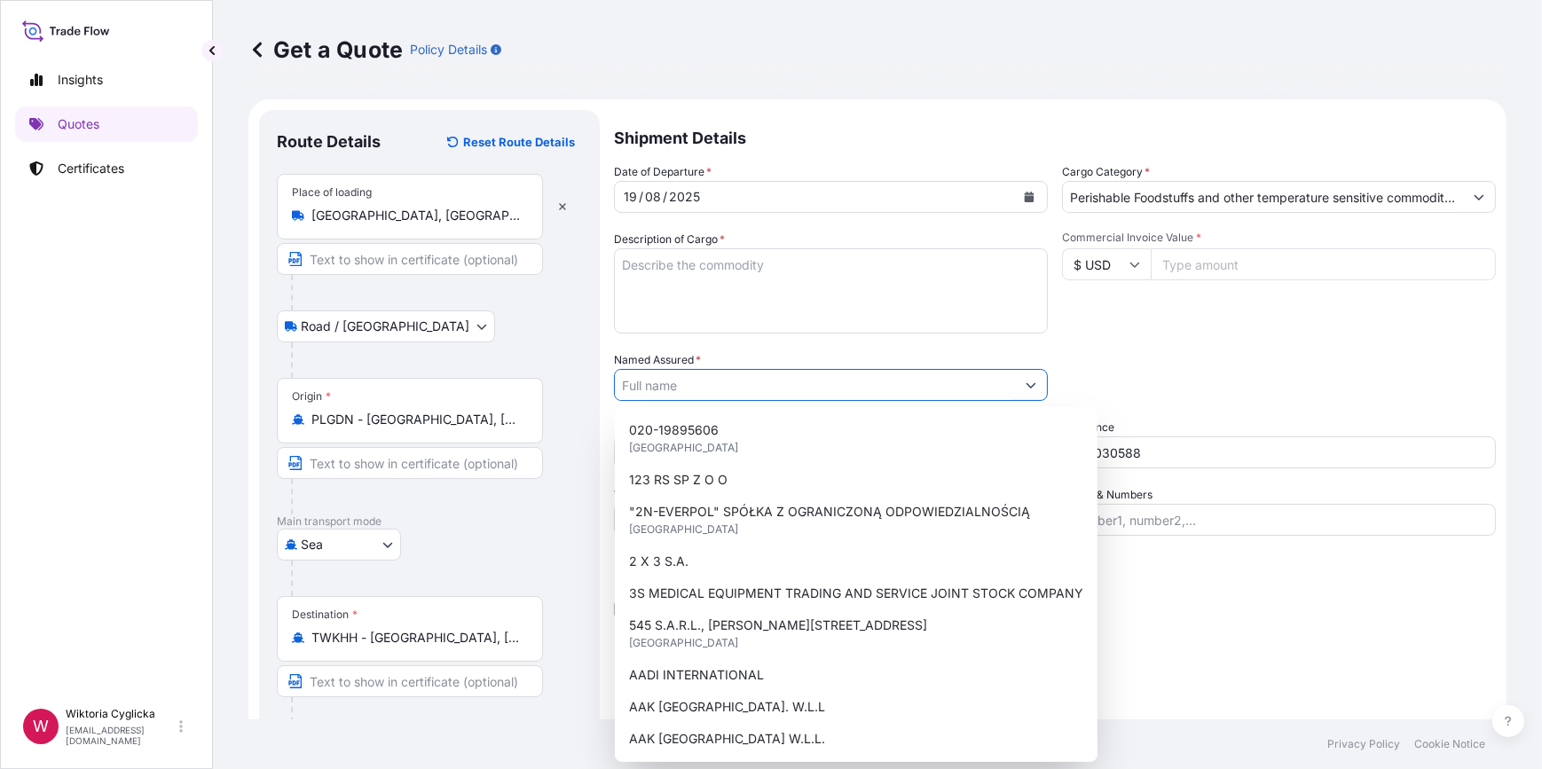
click at [764, 374] on input "Named Assured *" at bounding box center [815, 385] width 400 height 32
paste input "FU MEI CO., LTD."
type input "FU MEI CO., LTD."
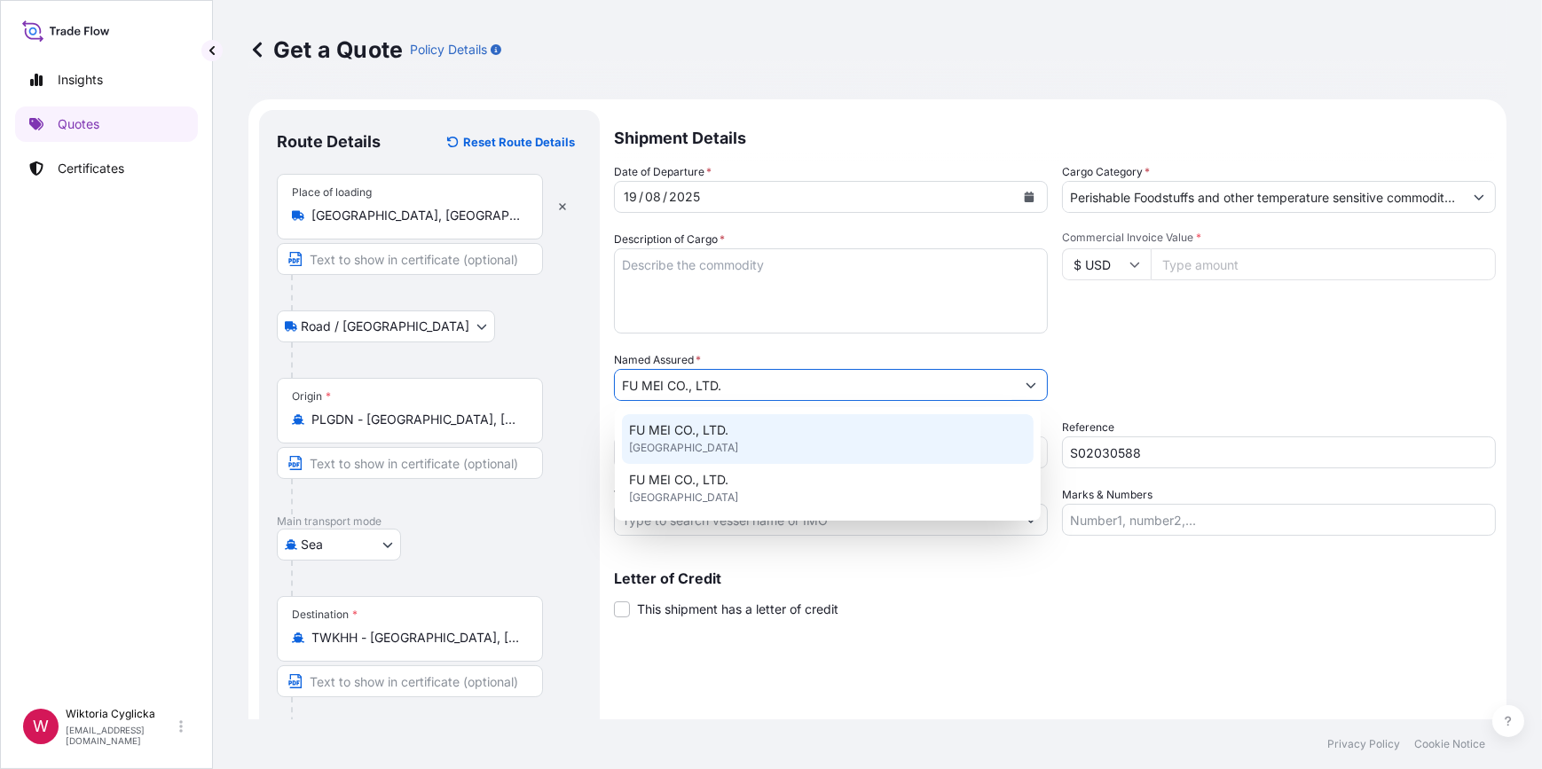
click at [734, 426] on div "FU MEI CO., LTD. United Kingdom" at bounding box center [828, 439] width 412 height 50
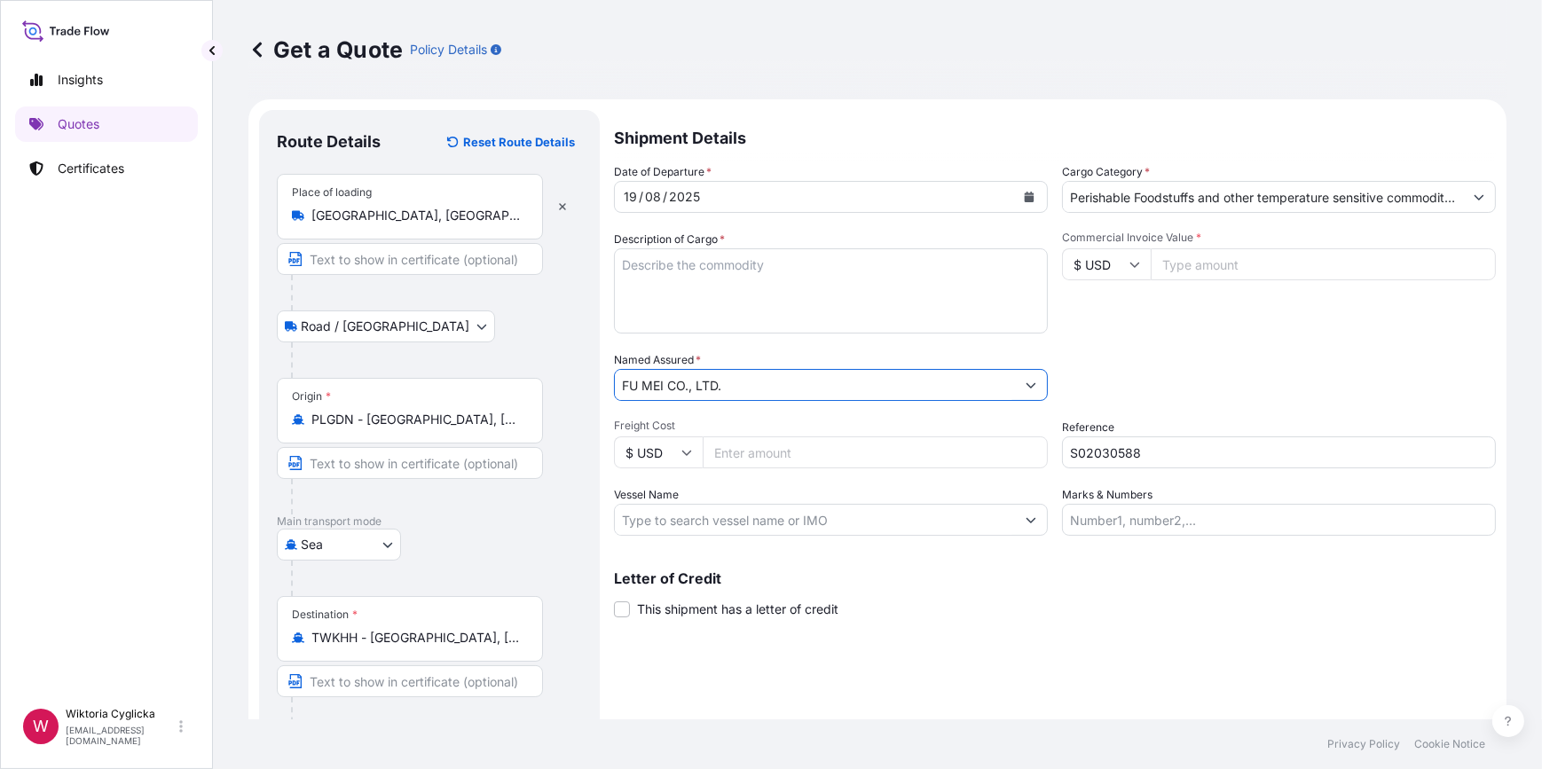
drag, startPoint x: 775, startPoint y: 383, endPoint x: 454, endPoint y: 379, distance: 320.4
click at [454, 379] on form "Route Details Reset Route Details Place of loading Góra Kalwaria, Poland Road /…" at bounding box center [877, 514] width 1258 height 831
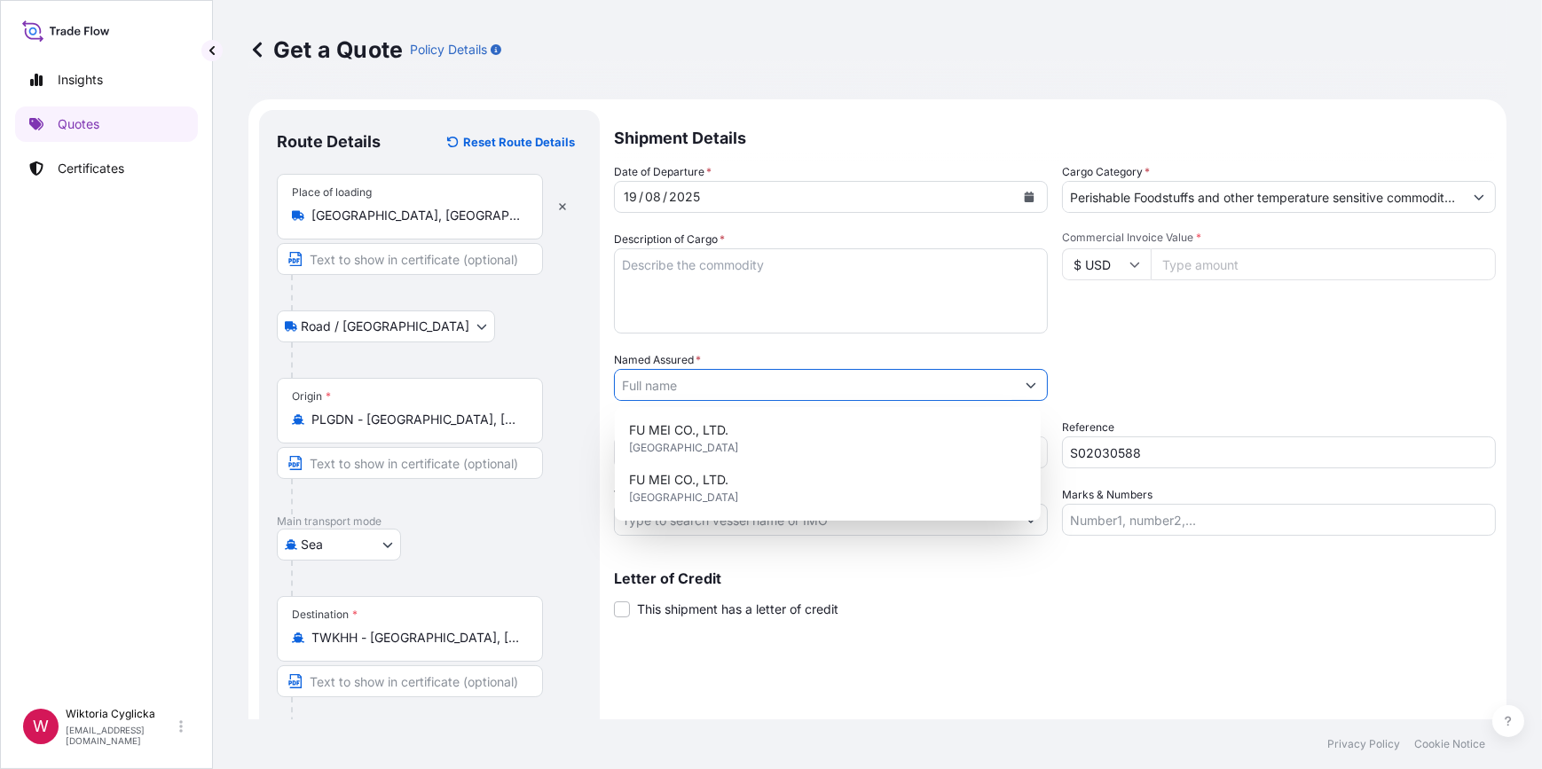
paste input "FU MEI CO., LTD."
type input "FU MEI CO., LTD."
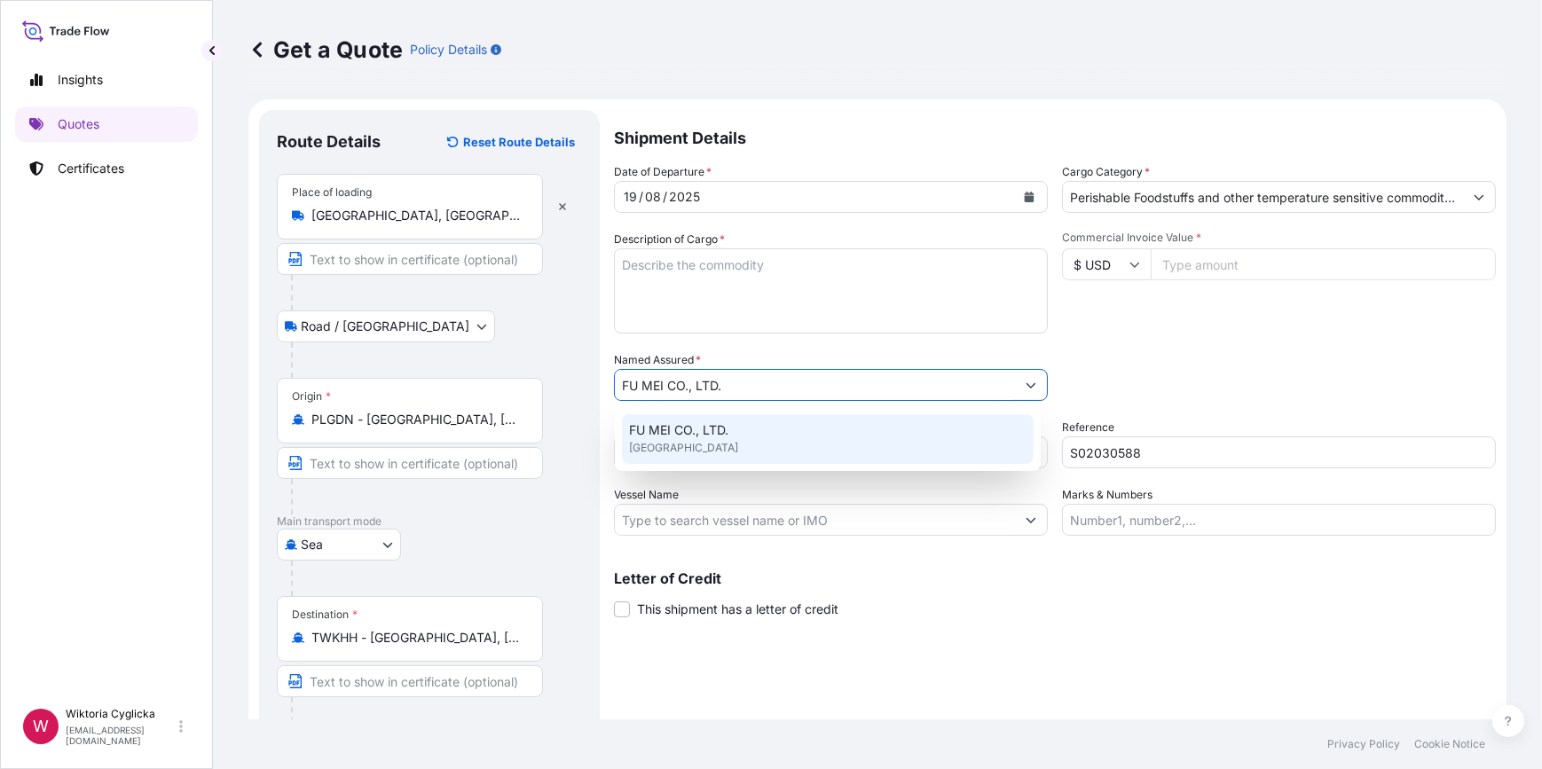
click at [720, 437] on span "FU MEI CO., LTD." at bounding box center [678, 431] width 99 height 18
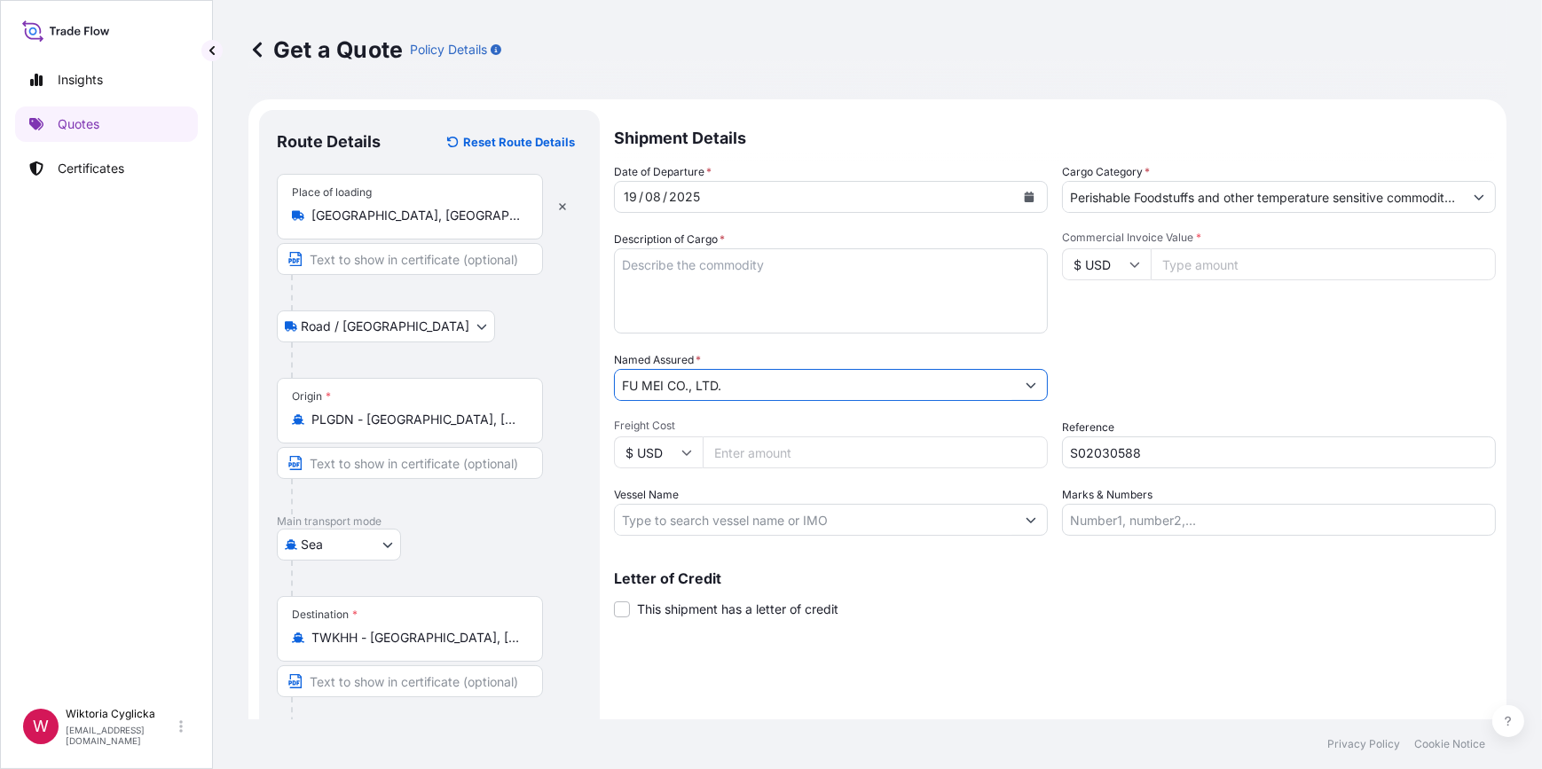
drag, startPoint x: 769, startPoint y: 386, endPoint x: 359, endPoint y: 366, distance: 410.5
click at [357, 367] on form "Route Details Reset Route Details Place of loading Góra Kalwaria, Poland Road /…" at bounding box center [877, 514] width 1258 height 831
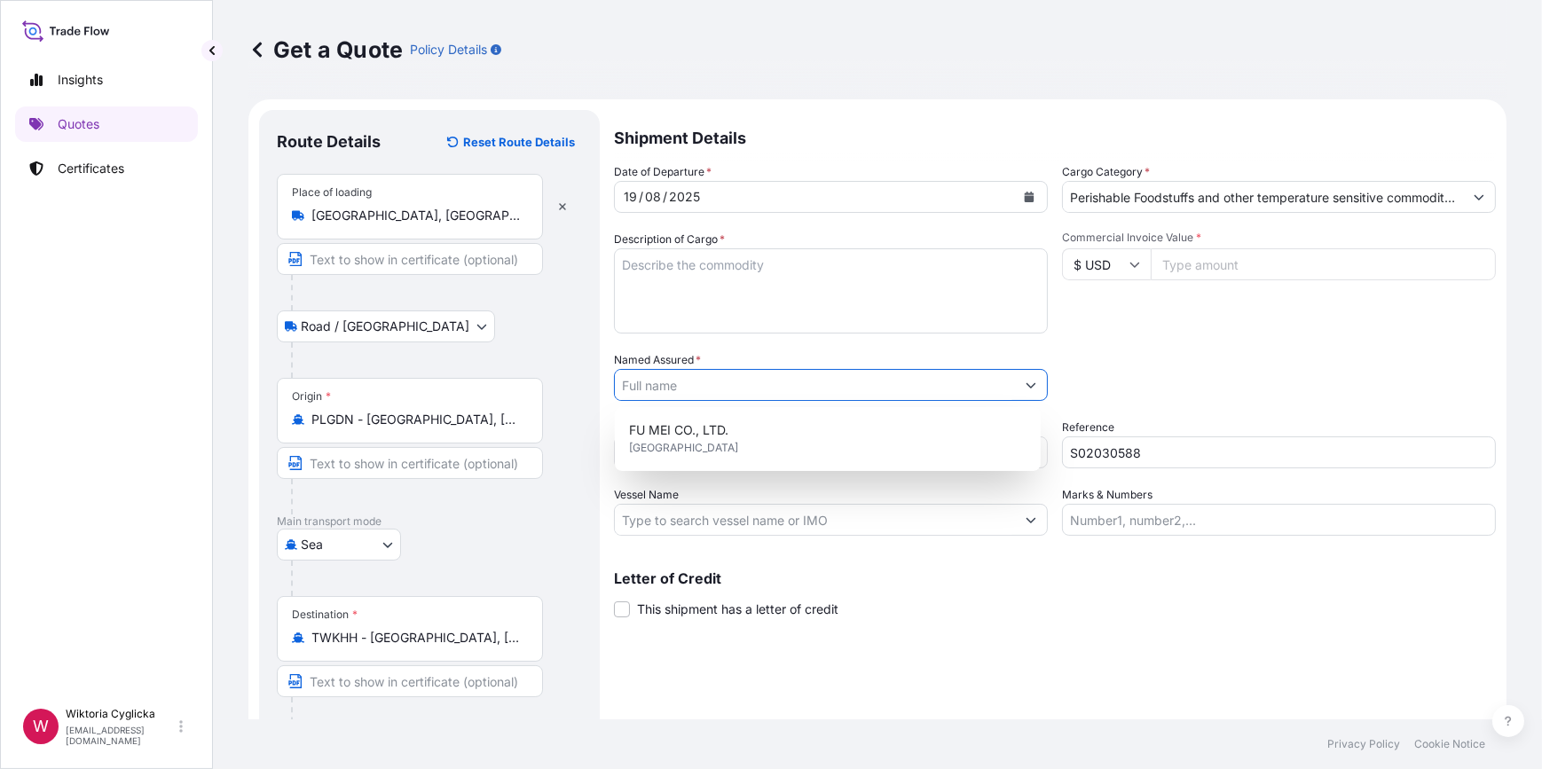
paste input "FU MEI CO., LTD."
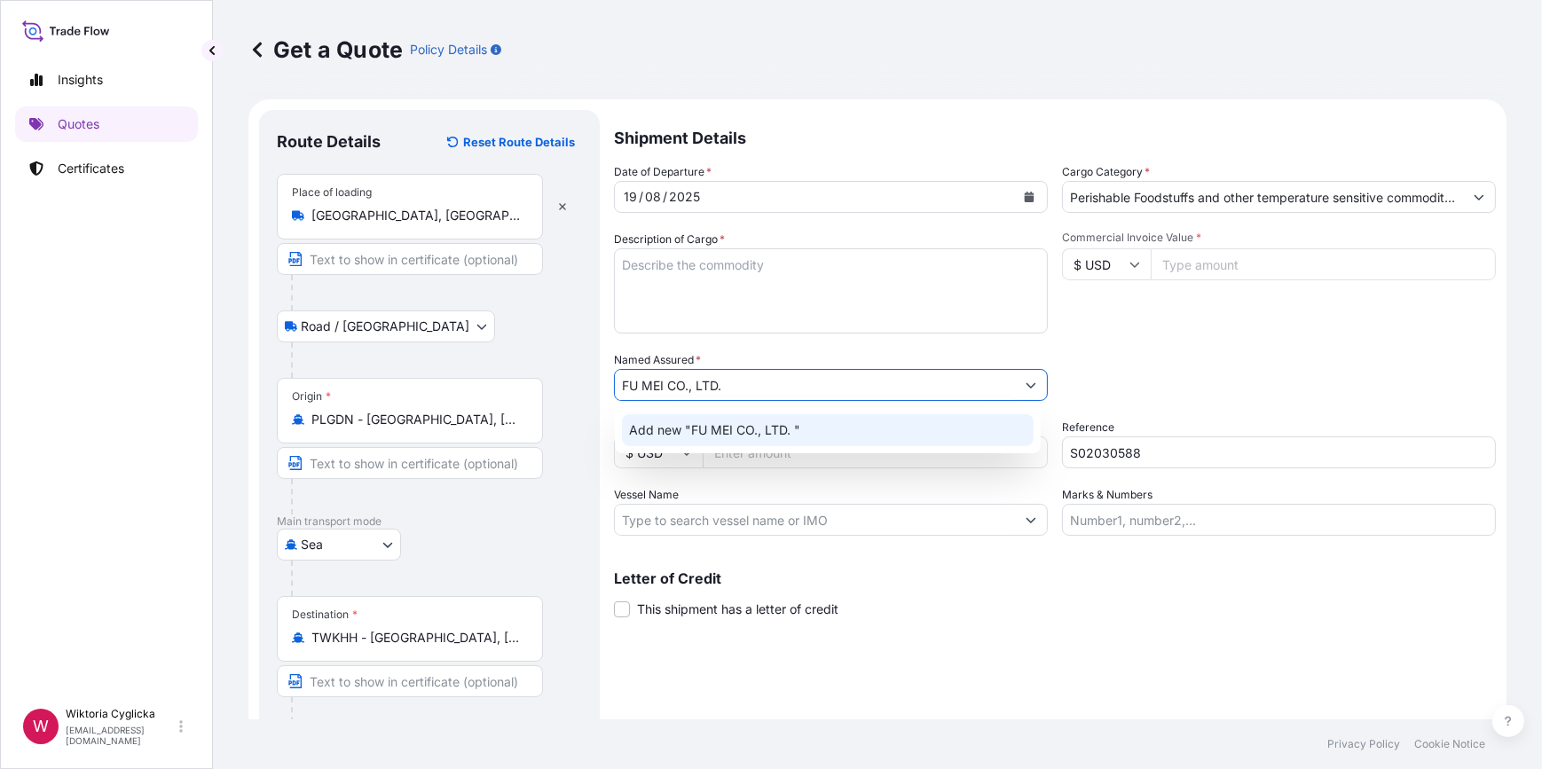
click at [765, 435] on span "Add new "FU MEI CO., LTD. "" at bounding box center [714, 431] width 171 height 18
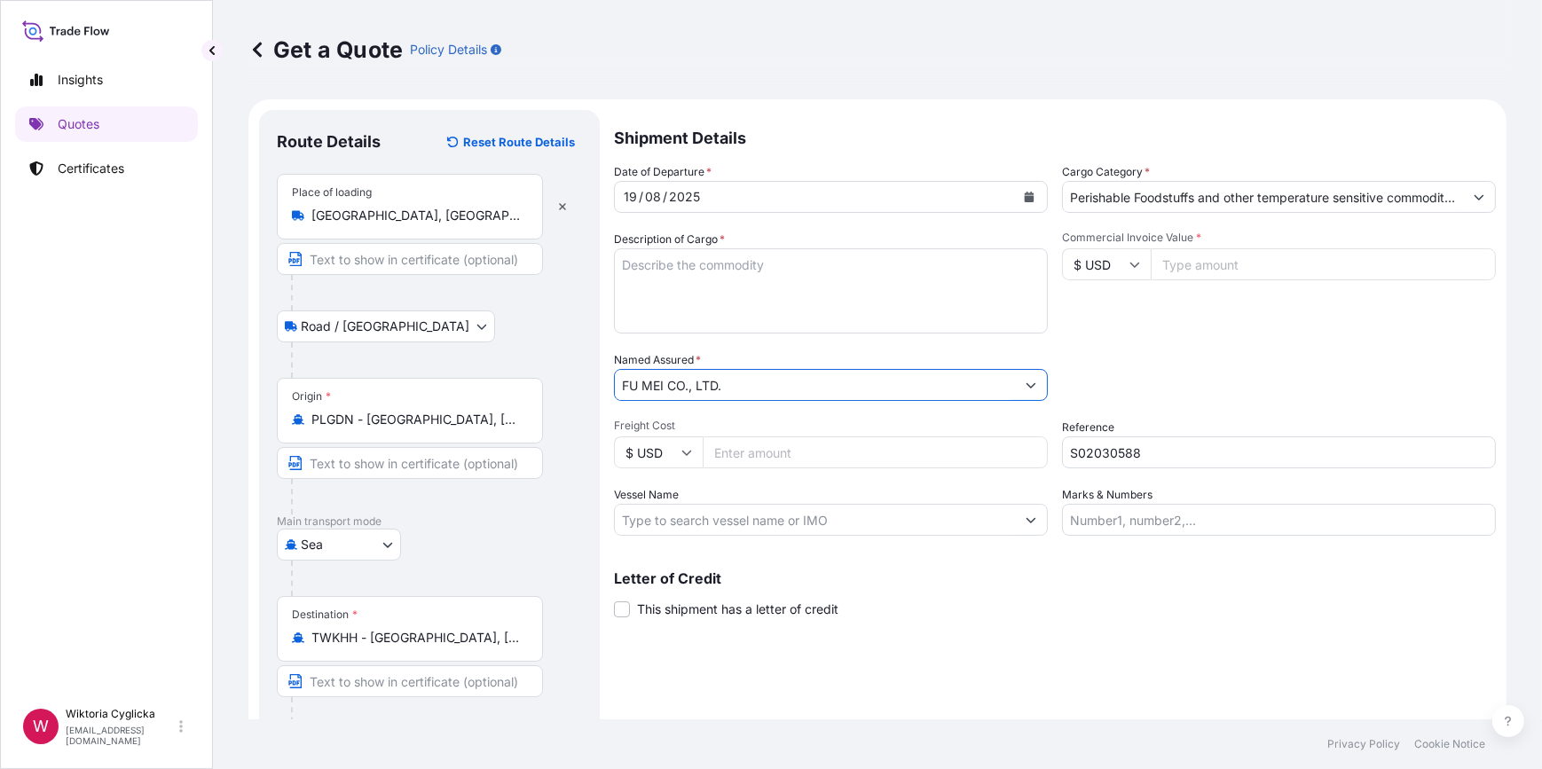
type input "FU MEI CO., LTD."
click at [705, 287] on textarea "Description of Cargo *" at bounding box center [831, 290] width 434 height 85
paste textarea "(P/O NO.BBP-2503) IQF APPLE HALVES SLICES 9MM WITH SKIN, PACKED BY 9KG CARDBOAR…"
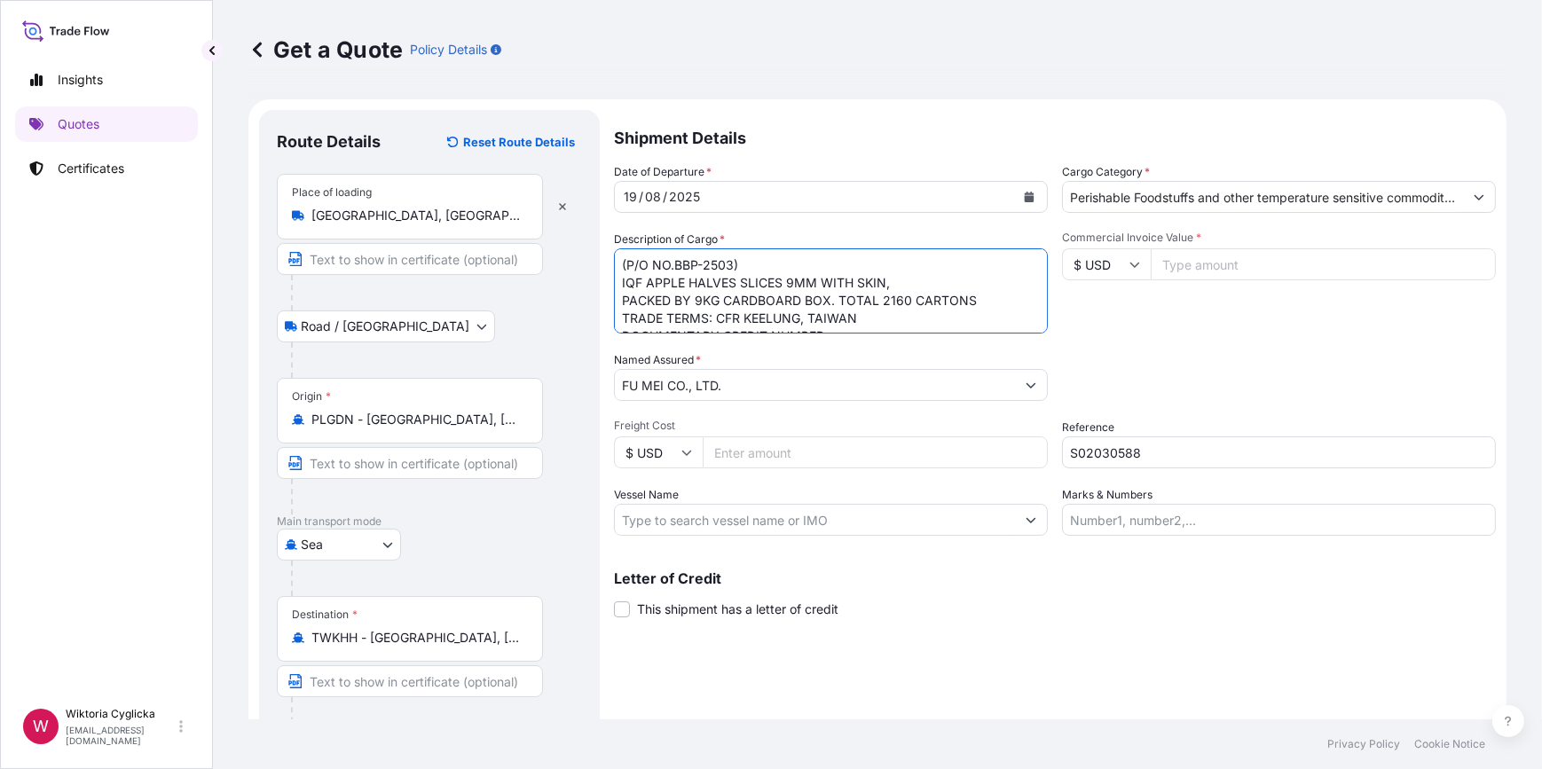
click at [622, 250] on textarea "(P/O NO.BBP-2503) IQF APPLE HALVES SLICES 9MM WITH SKIN, PACKED BY 9KG CARDBOAR…" at bounding box center [831, 290] width 434 height 85
paste textarea "OOLU6260208"
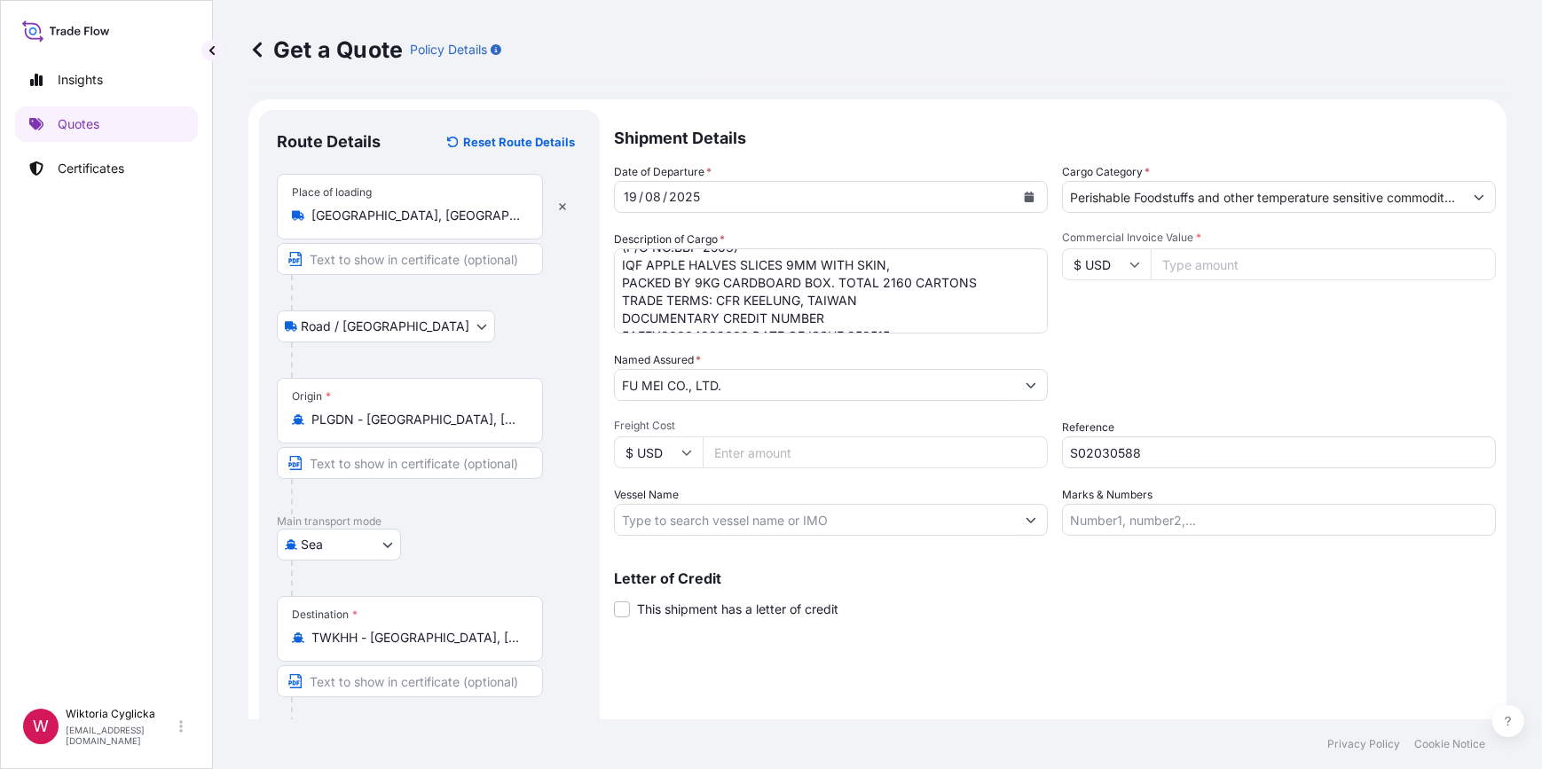
scroll to position [72, 0]
click at [882, 308] on textarea "OOLU6260208 (P/O NO.BBP-2503) IQF APPLE HALVES SLICES 9MM WITH SKIN, PACKED BY …" at bounding box center [831, 290] width 434 height 85
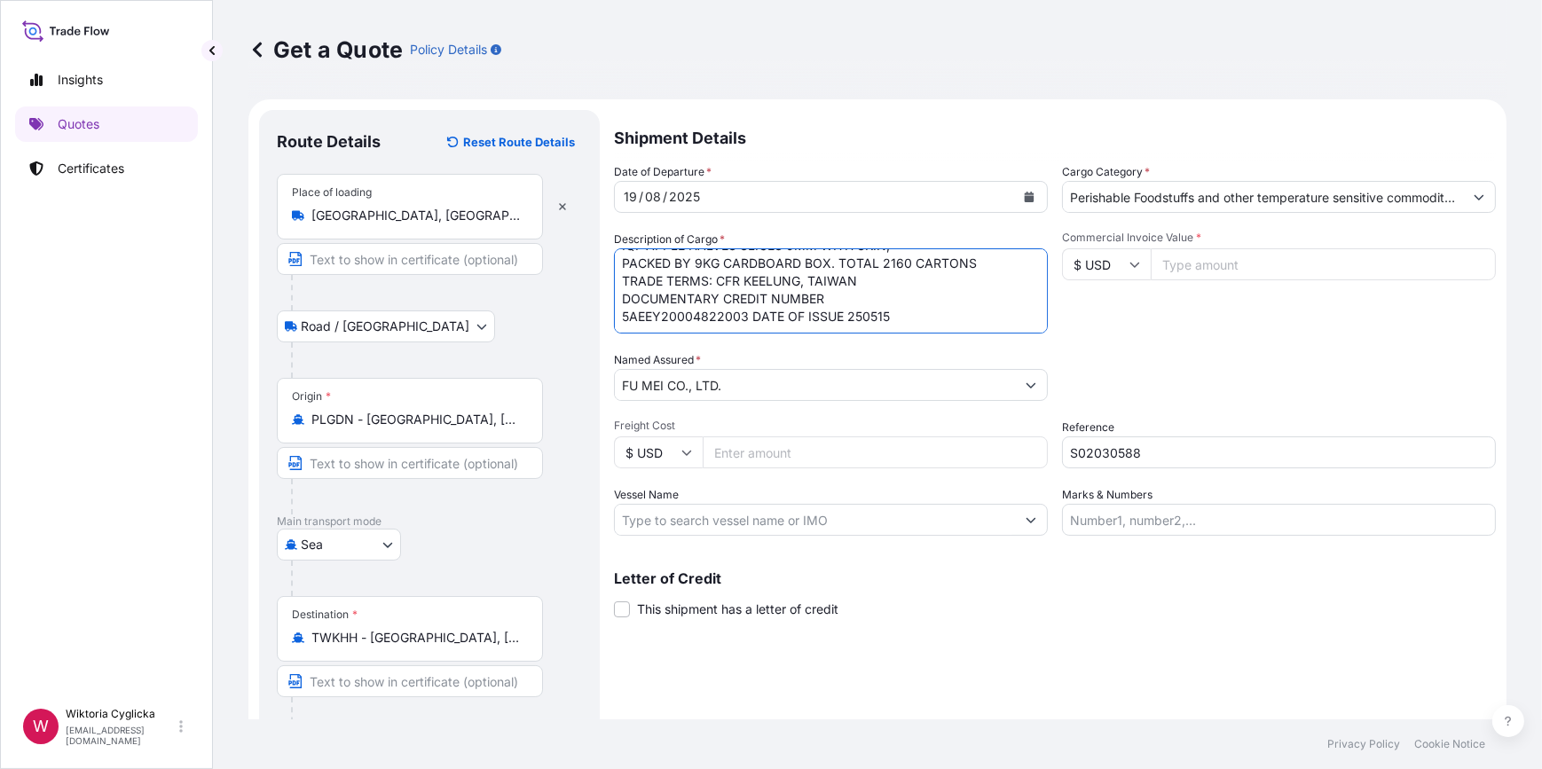
paste textarea "GROSS WEIGHT: 20254 KG QUANTITY: 2160 CARTONS"
type textarea "OOLU6260208 (P/O NO.BBP-2503) IQF APPLE HALVES SLICES 9MM WITH SKIN, PACKED BY …"
click at [1216, 354] on div "Packing Category Type to search a container mode Please select a primary mode o…" at bounding box center [1279, 376] width 434 height 50
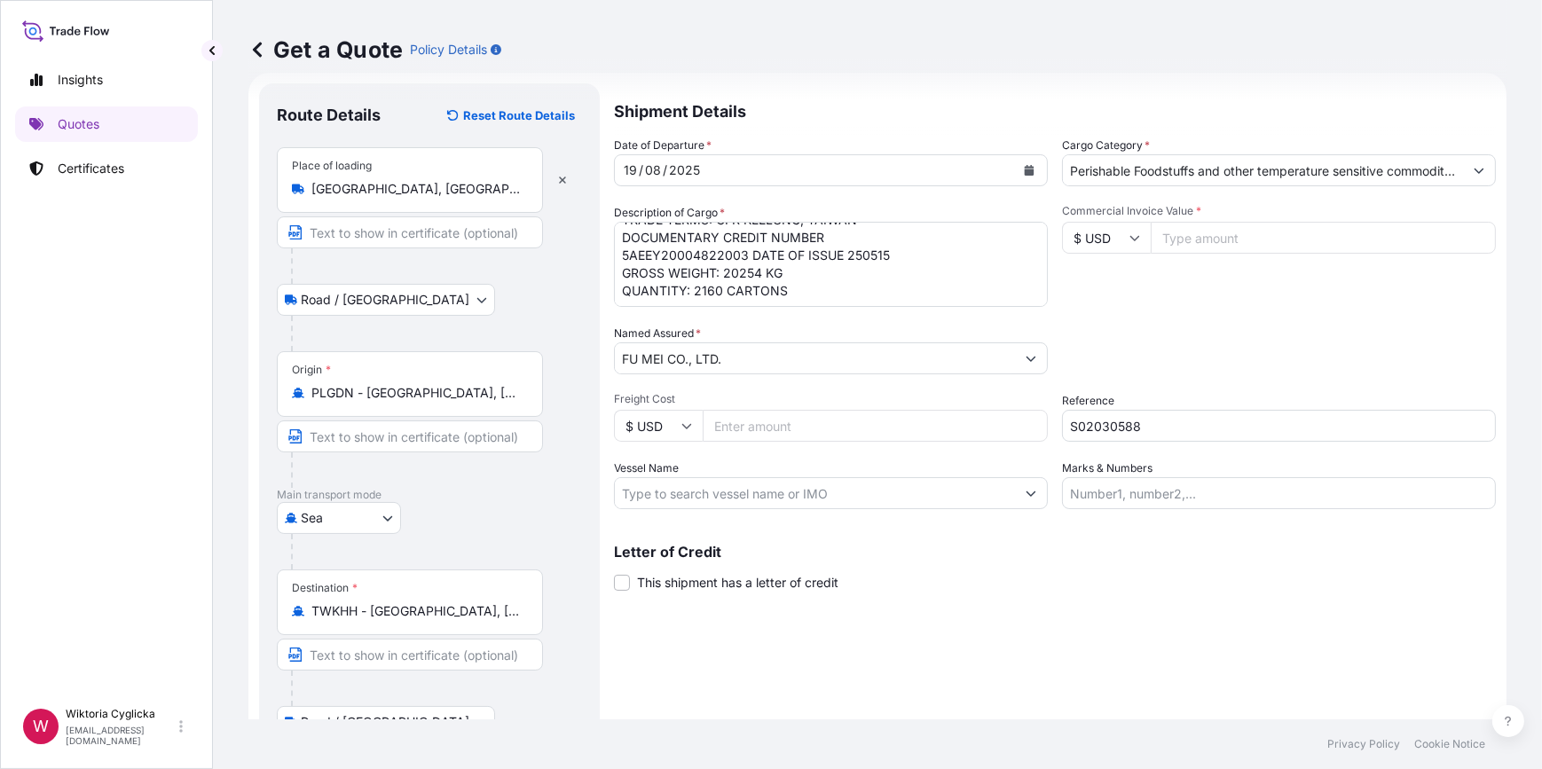
scroll to position [0, 0]
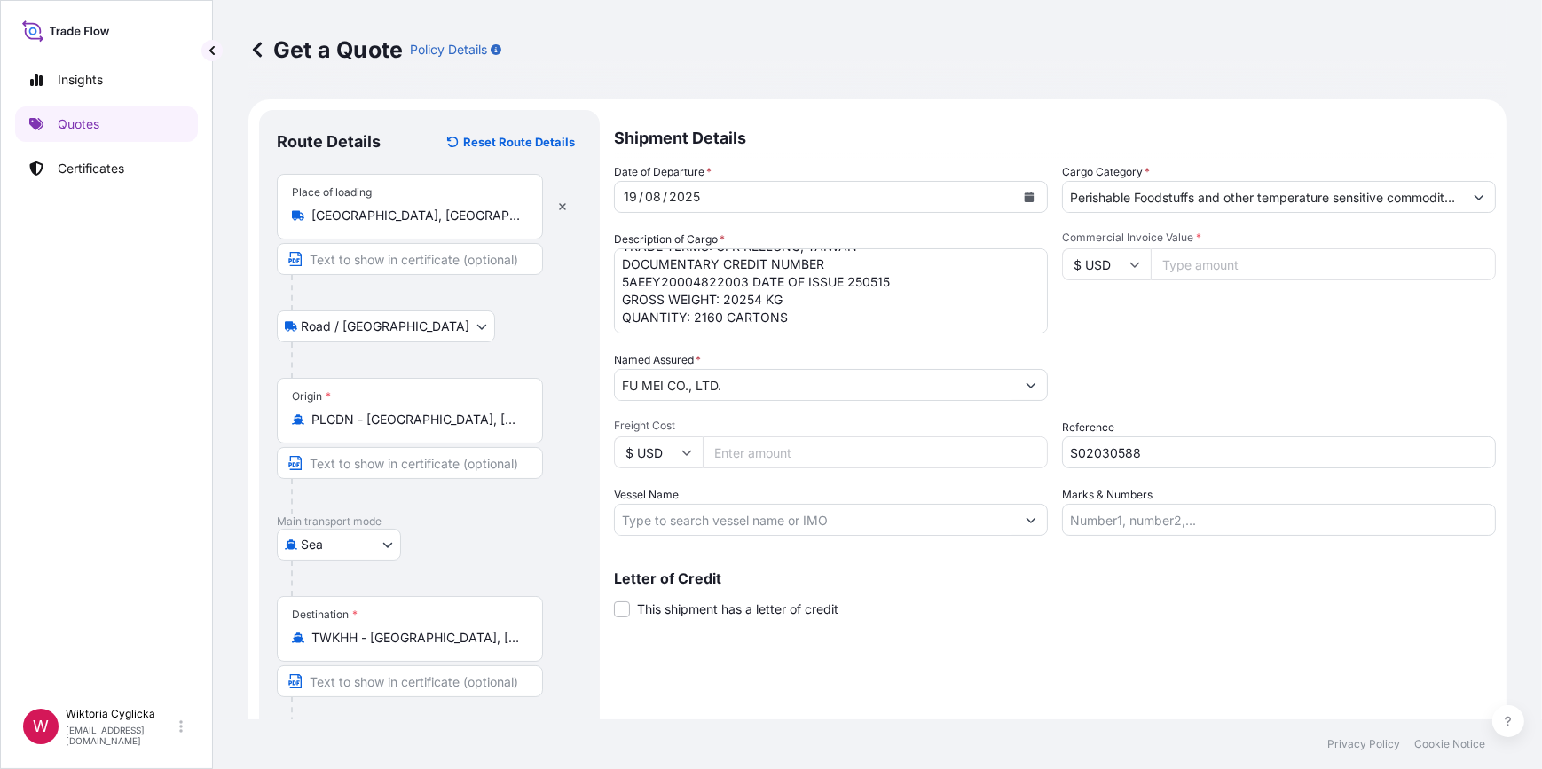
click at [1235, 269] on input "Commercial Invoice Value *" at bounding box center [1323, 264] width 345 height 32
drag, startPoint x: 1116, startPoint y: 250, endPoint x: 1124, endPoint y: 272, distance: 23.3
click at [1117, 250] on input "$ USD" at bounding box center [1106, 264] width 89 height 32
click at [1103, 308] on div "€ EUR" at bounding box center [1100, 313] width 75 height 34
type input "€ EUR"
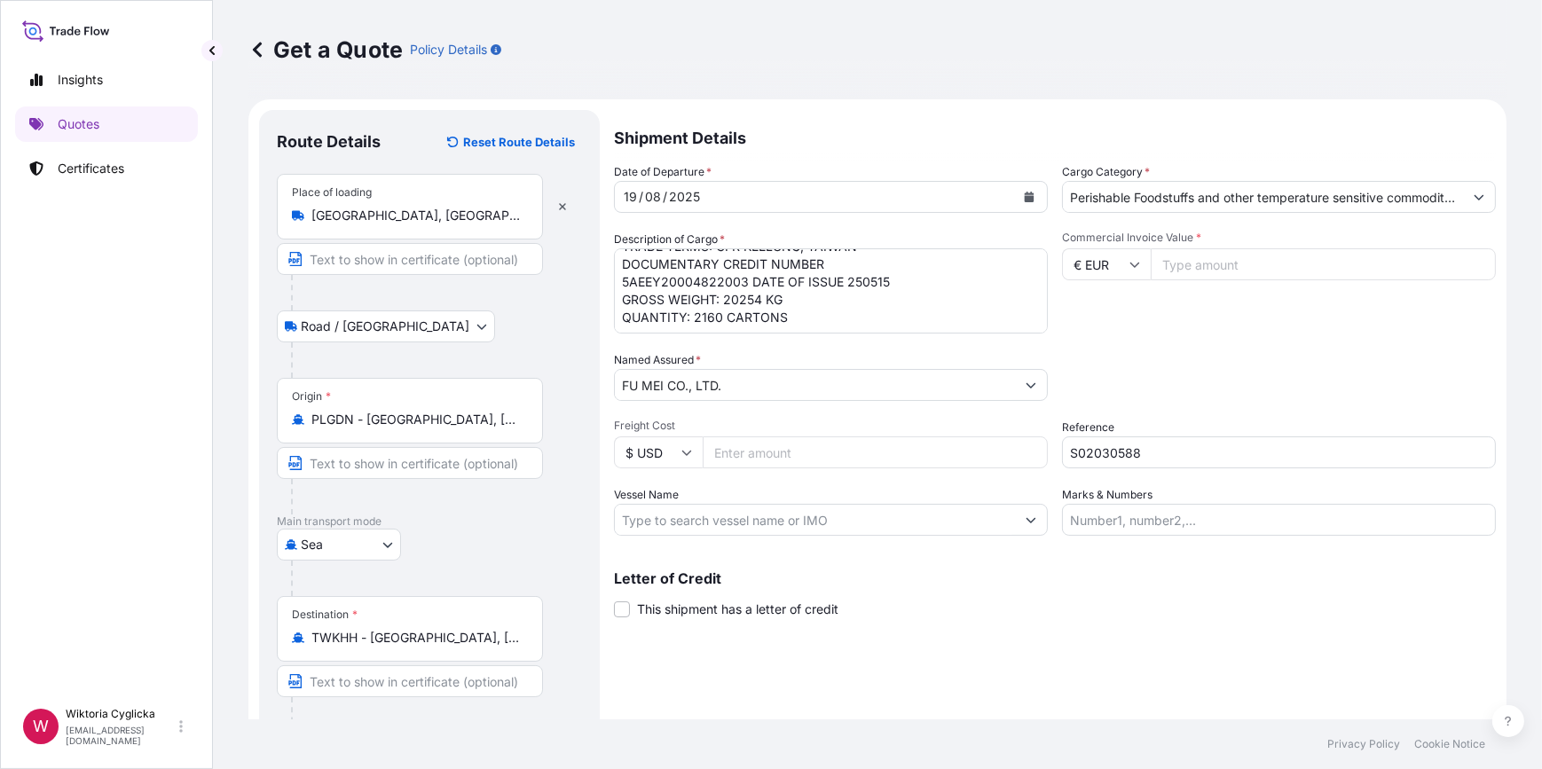
click at [1218, 257] on input "Commercial Invoice Value *" at bounding box center [1323, 264] width 345 height 32
type input "39852"
click at [1119, 322] on div "Commercial Invoice Value * € EUR 39852" at bounding box center [1279, 282] width 434 height 103
click at [1119, 374] on div "Packing Category Type to search a container mode Please select a primary mode o…" at bounding box center [1279, 376] width 434 height 50
click at [1139, 349] on div "Date of Departure * 19 / 08 / 2025 Cargo Category * Perishable Foodstuffs and o…" at bounding box center [1055, 349] width 882 height 373
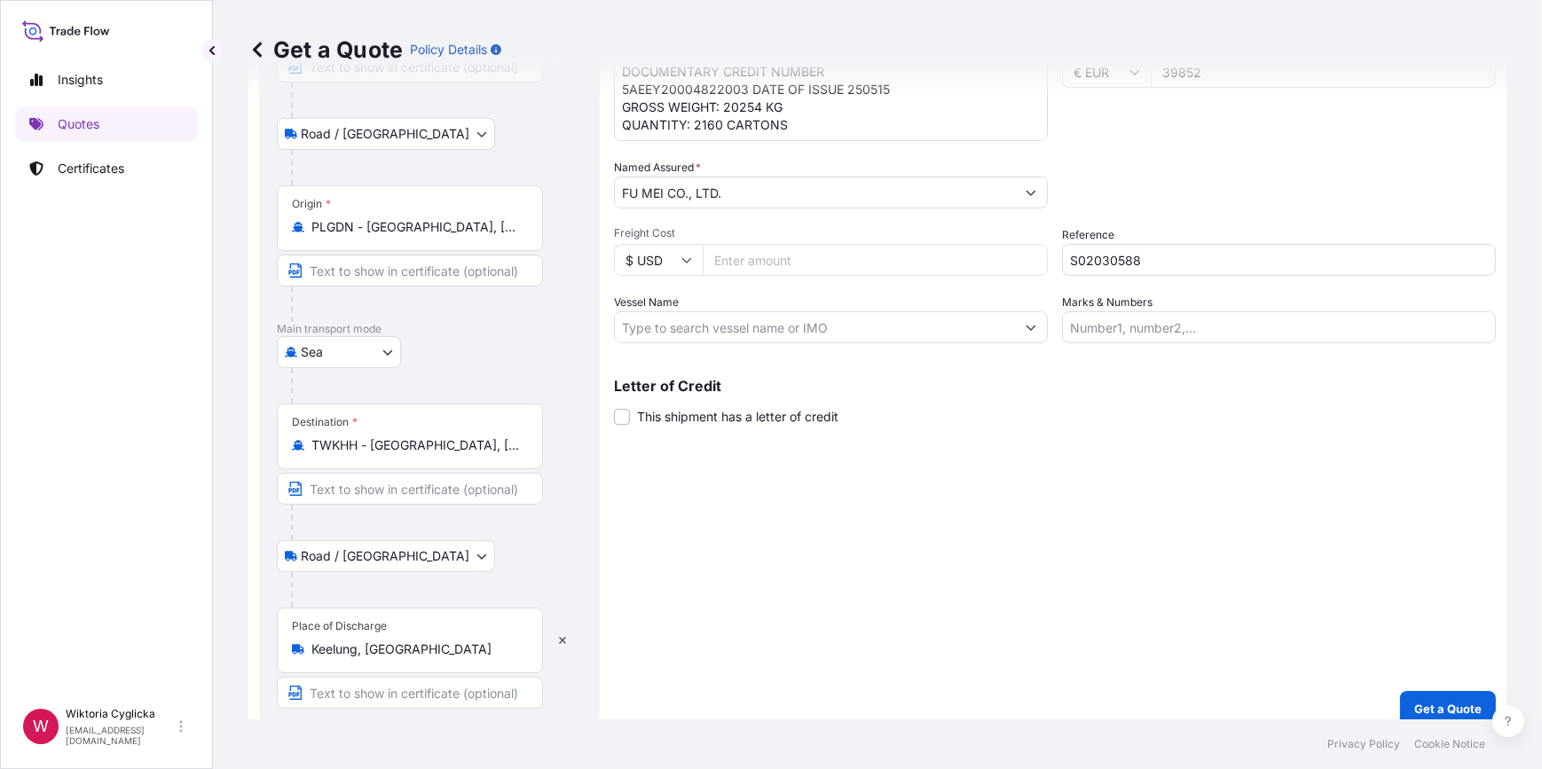
scroll to position [209, 0]
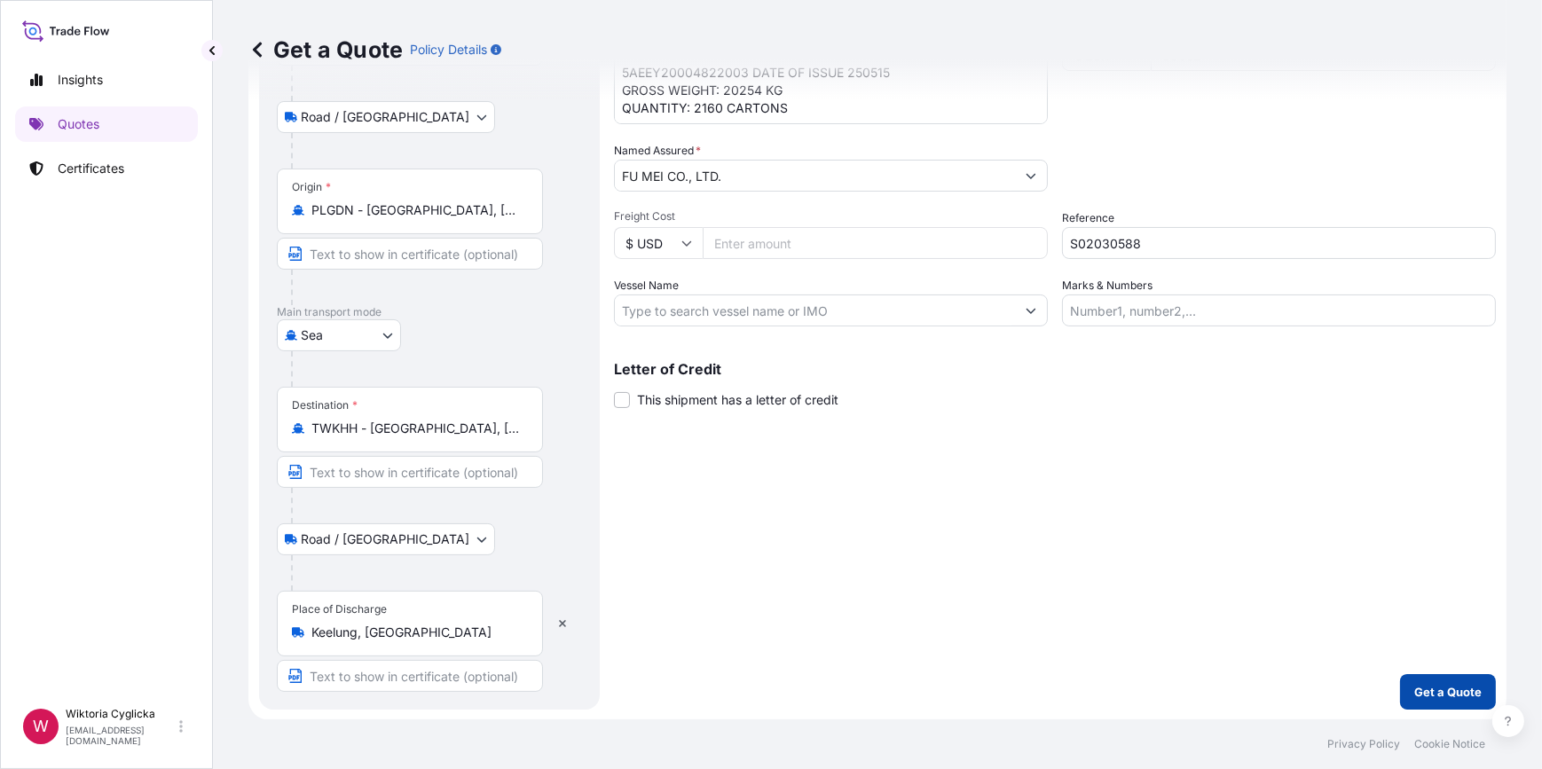
click at [1419, 699] on p "Get a Quote" at bounding box center [1448, 692] width 67 height 18
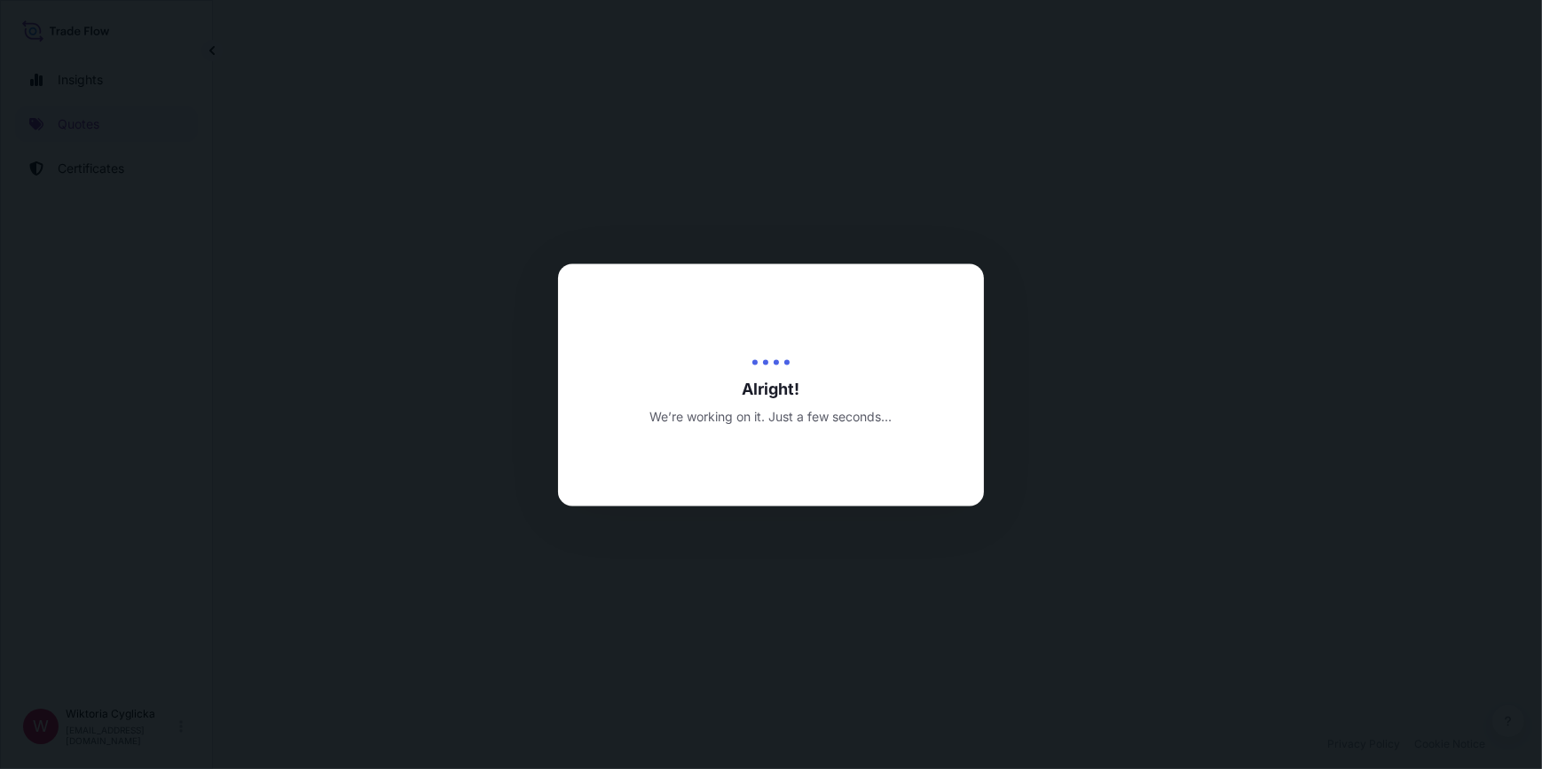
select select "Road / Inland"
select select "Sea"
select select "Road / Inland"
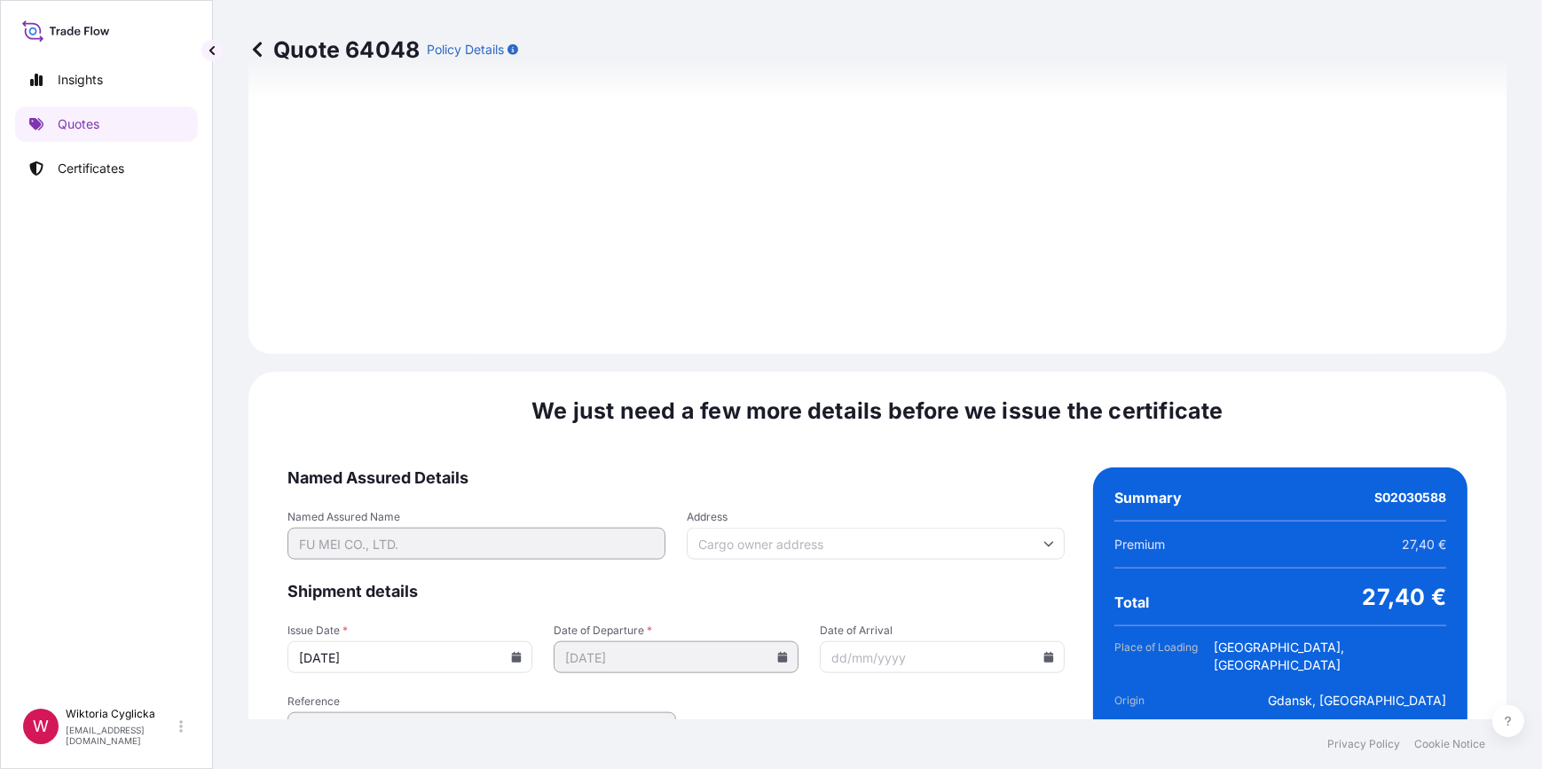
scroll to position [2474, 0]
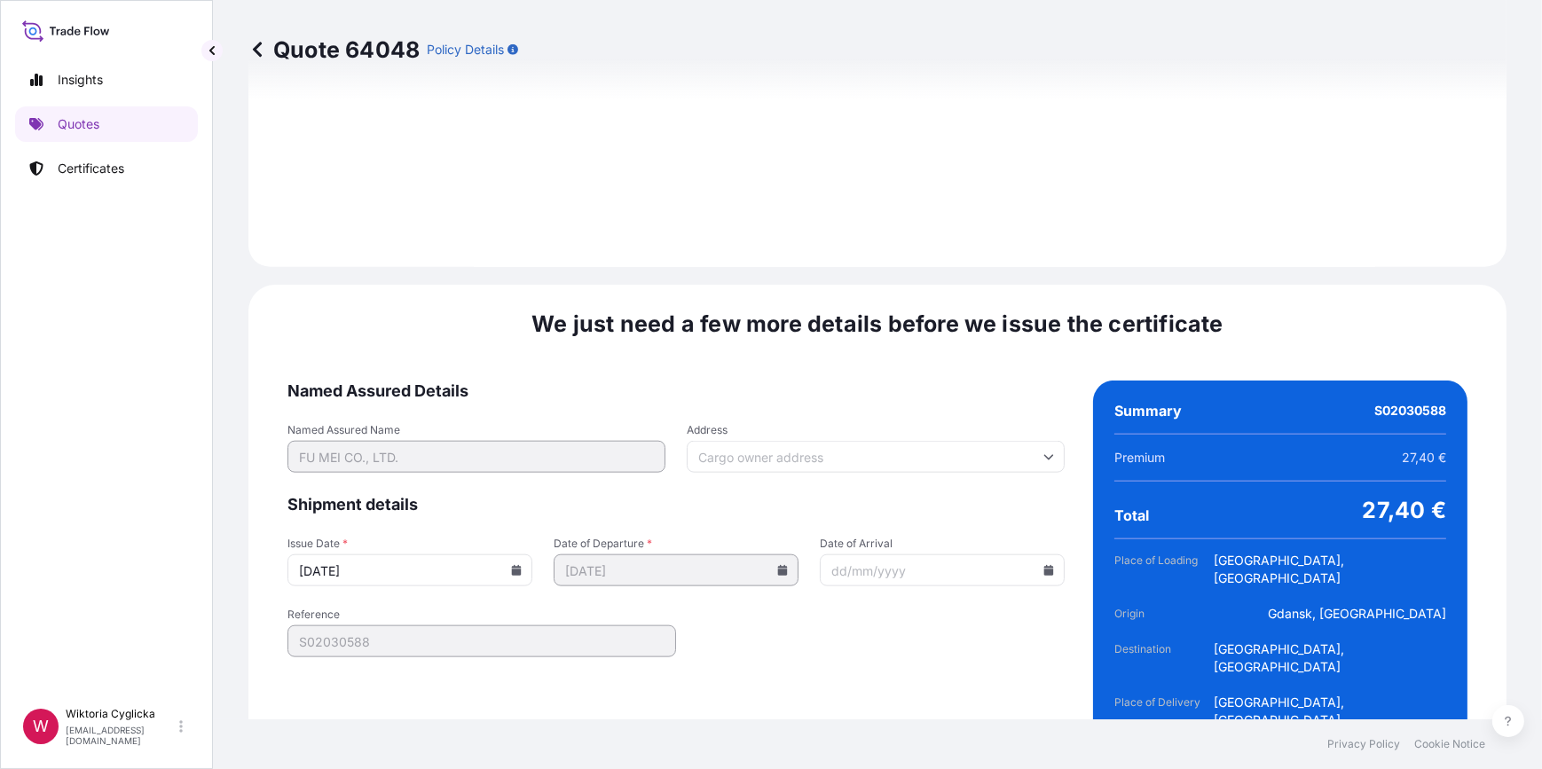
click at [285, 579] on div "We just need a few more details before we issue the certificate Named Assured D…" at bounding box center [877, 557] width 1258 height 544
click at [512, 565] on icon at bounding box center [517, 570] width 10 height 11
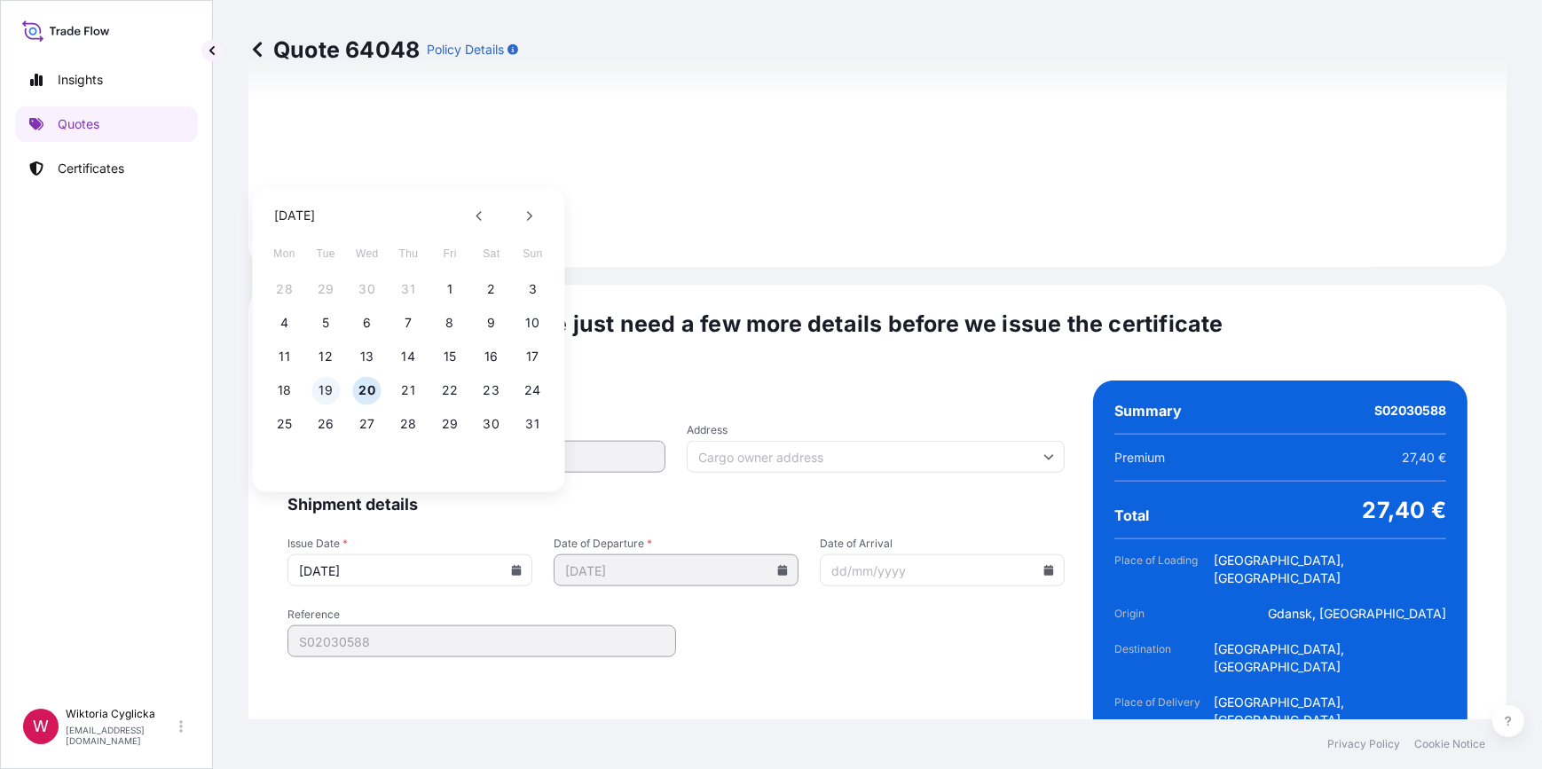
click at [331, 389] on button "19" at bounding box center [325, 390] width 28 height 28
type input "19/08/2025"
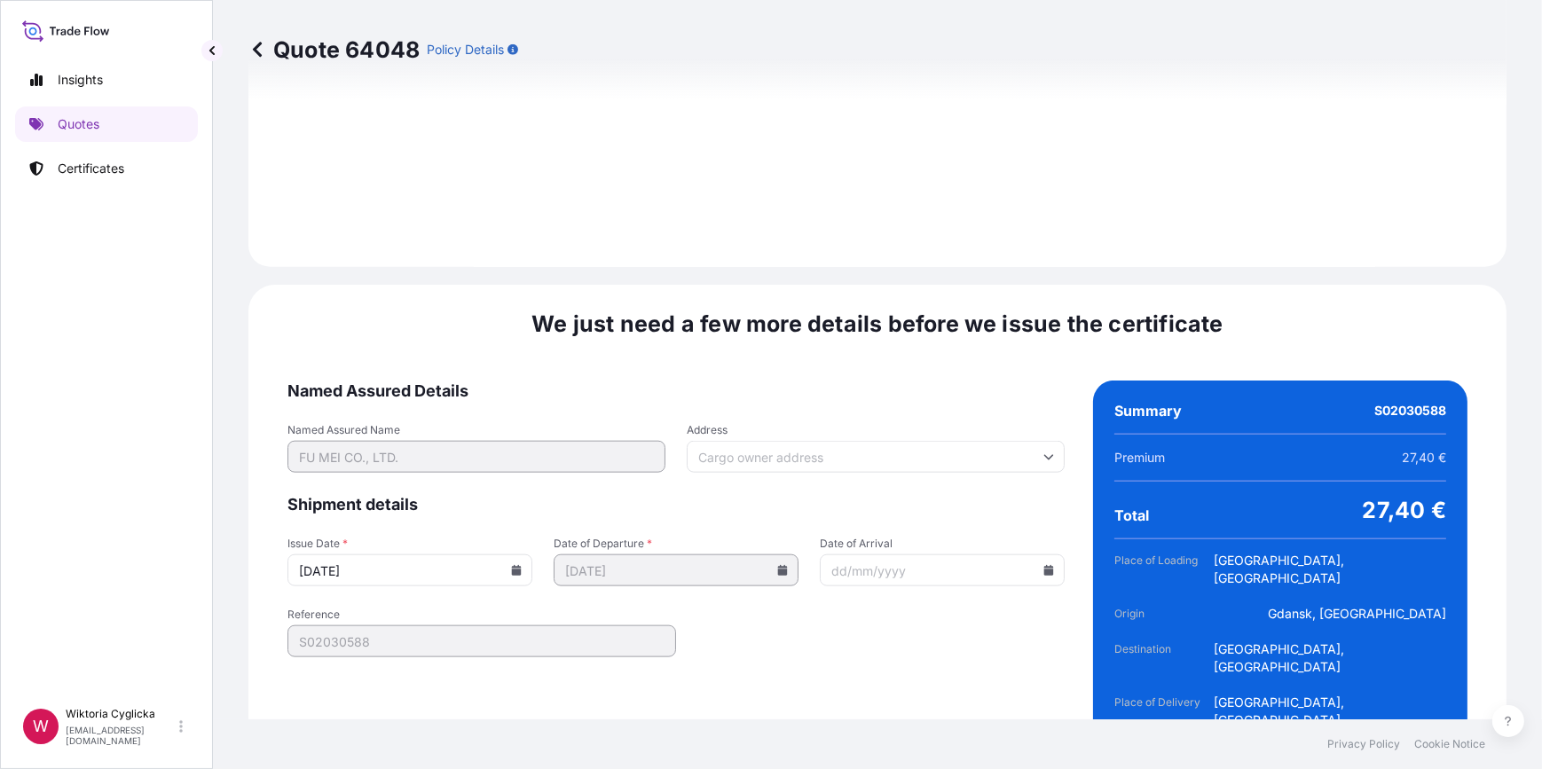
drag, startPoint x: 961, startPoint y: 695, endPoint x: 958, endPoint y: 680, distance: 15.3
click at [961, 694] on div "We just need a few more details before we issue the certificate Named Assured D…" at bounding box center [877, 557] width 1258 height 544
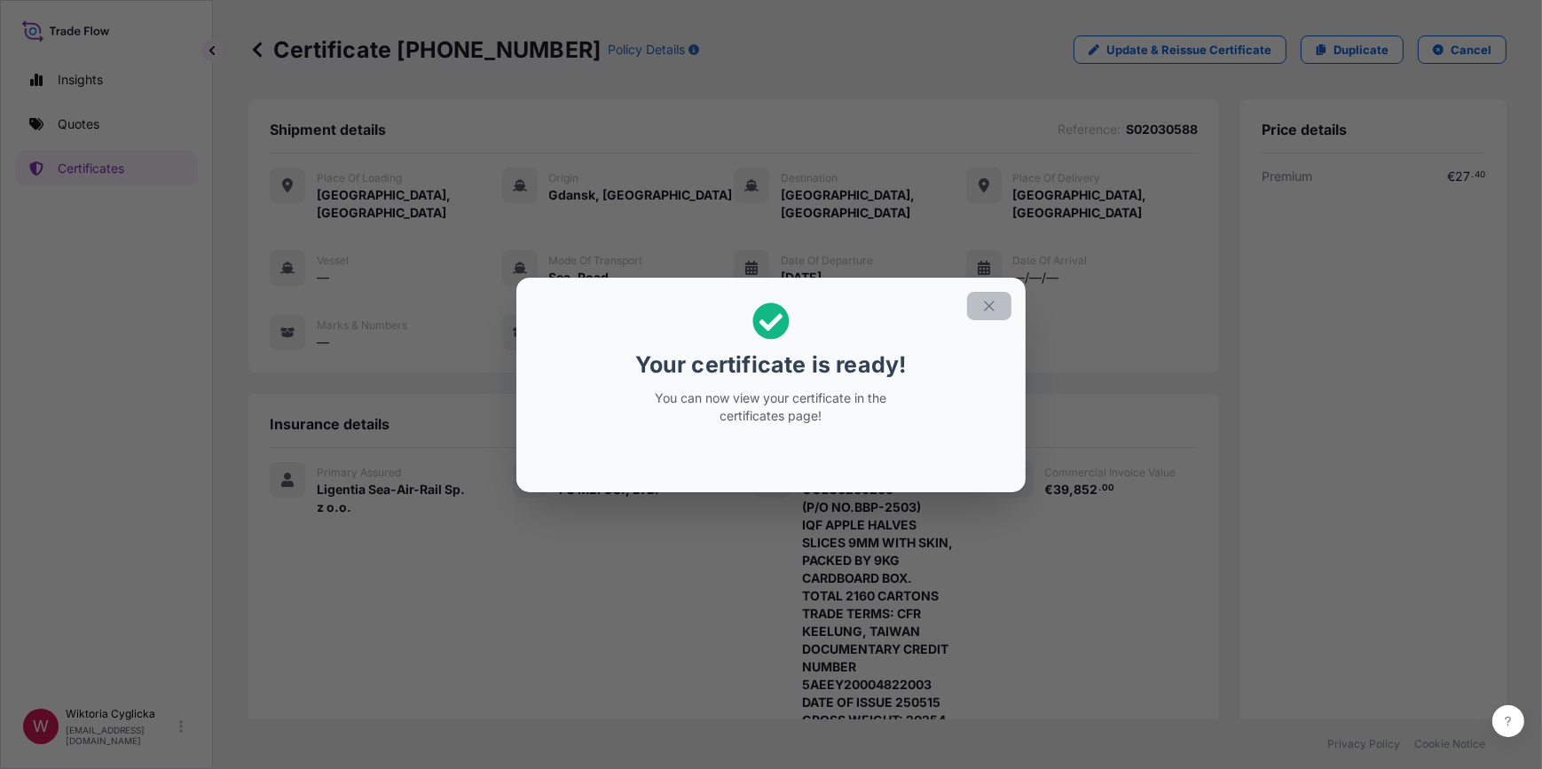
click at [990, 304] on icon "button" at bounding box center [989, 306] width 10 height 10
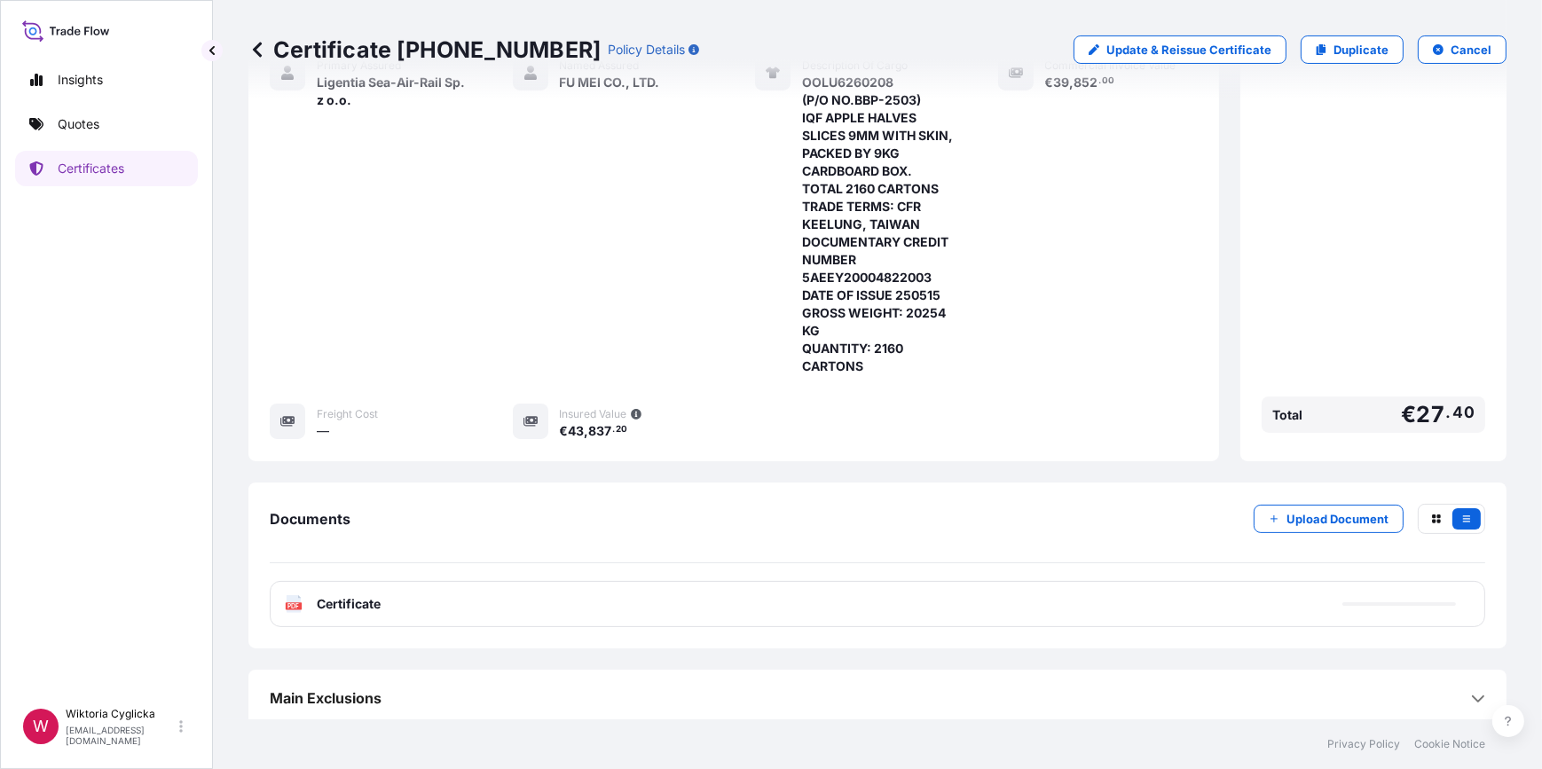
scroll to position [414, 0]
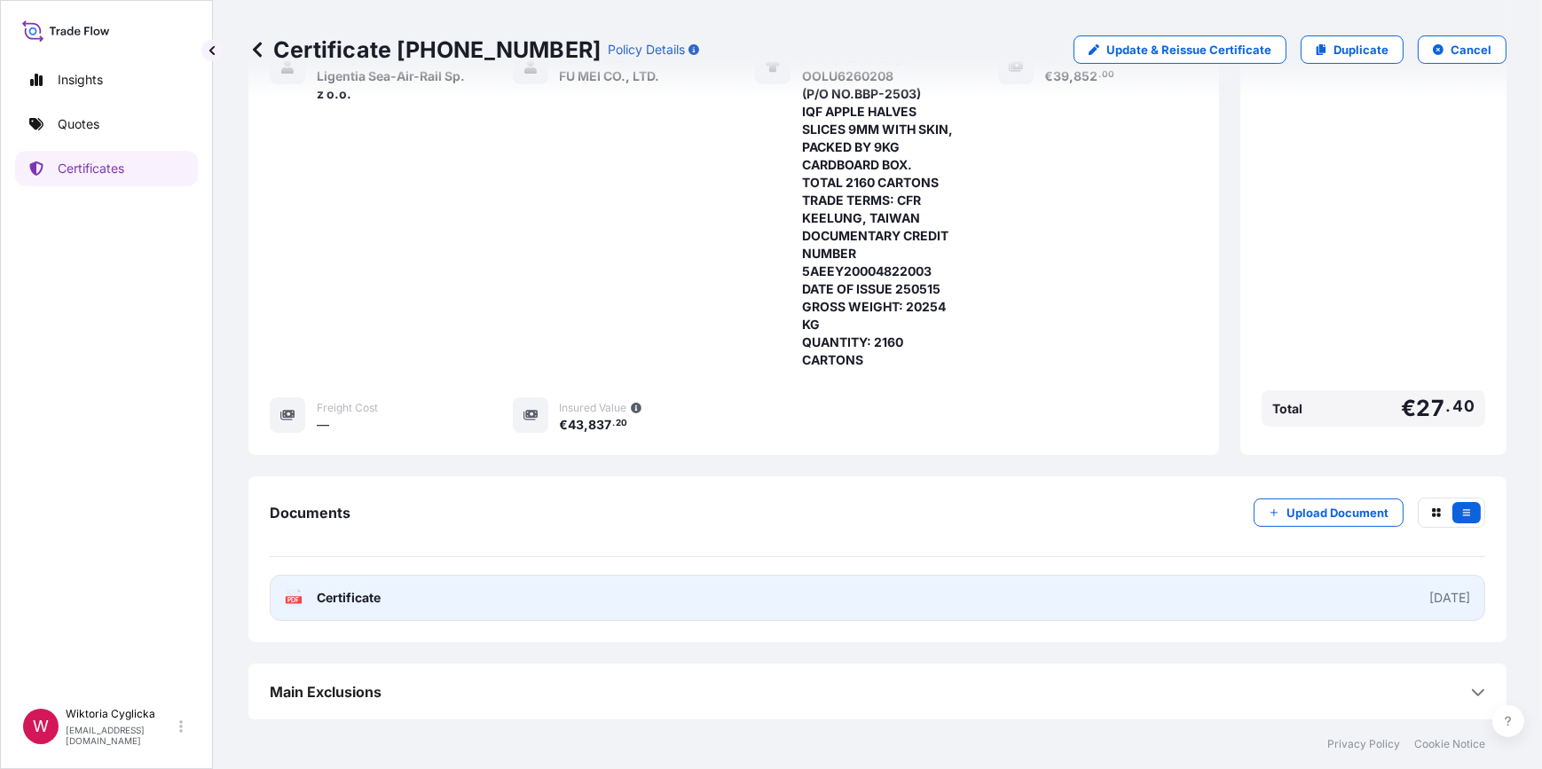
click at [734, 587] on link "PDF Certificate 2025-08-19" at bounding box center [878, 598] width 1216 height 46
